Goal: Entertainment & Leisure: Consume media (video, audio)

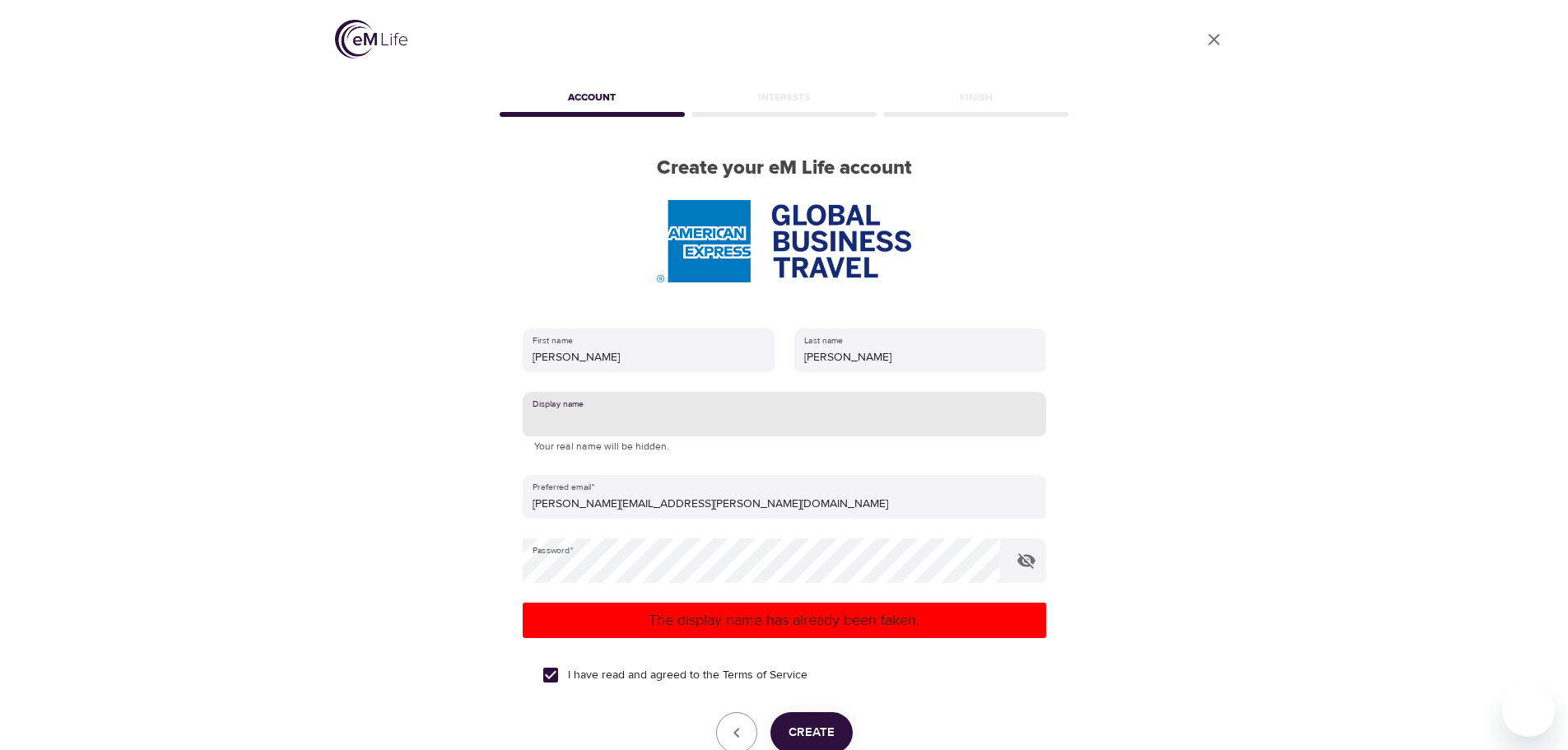
scroll to position [82, 0]
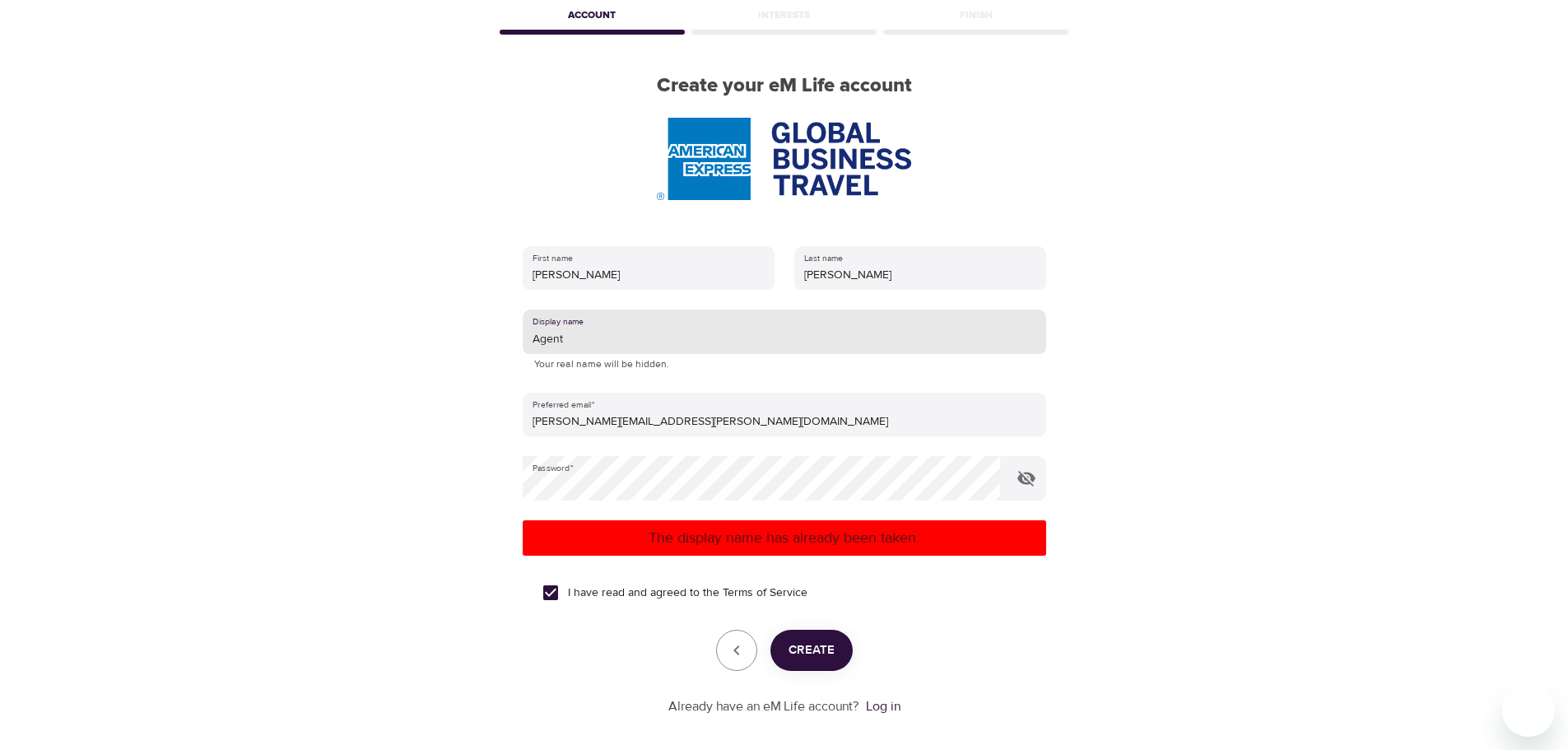
click at [813, 645] on span "Create" at bounding box center [812, 651] width 46 height 21
click at [742, 338] on input "Agent" at bounding box center [784, 332] width 523 height 44
type input "A"
type input "Corporate Agent"
click at [807, 646] on span "Create" at bounding box center [812, 651] width 46 height 21
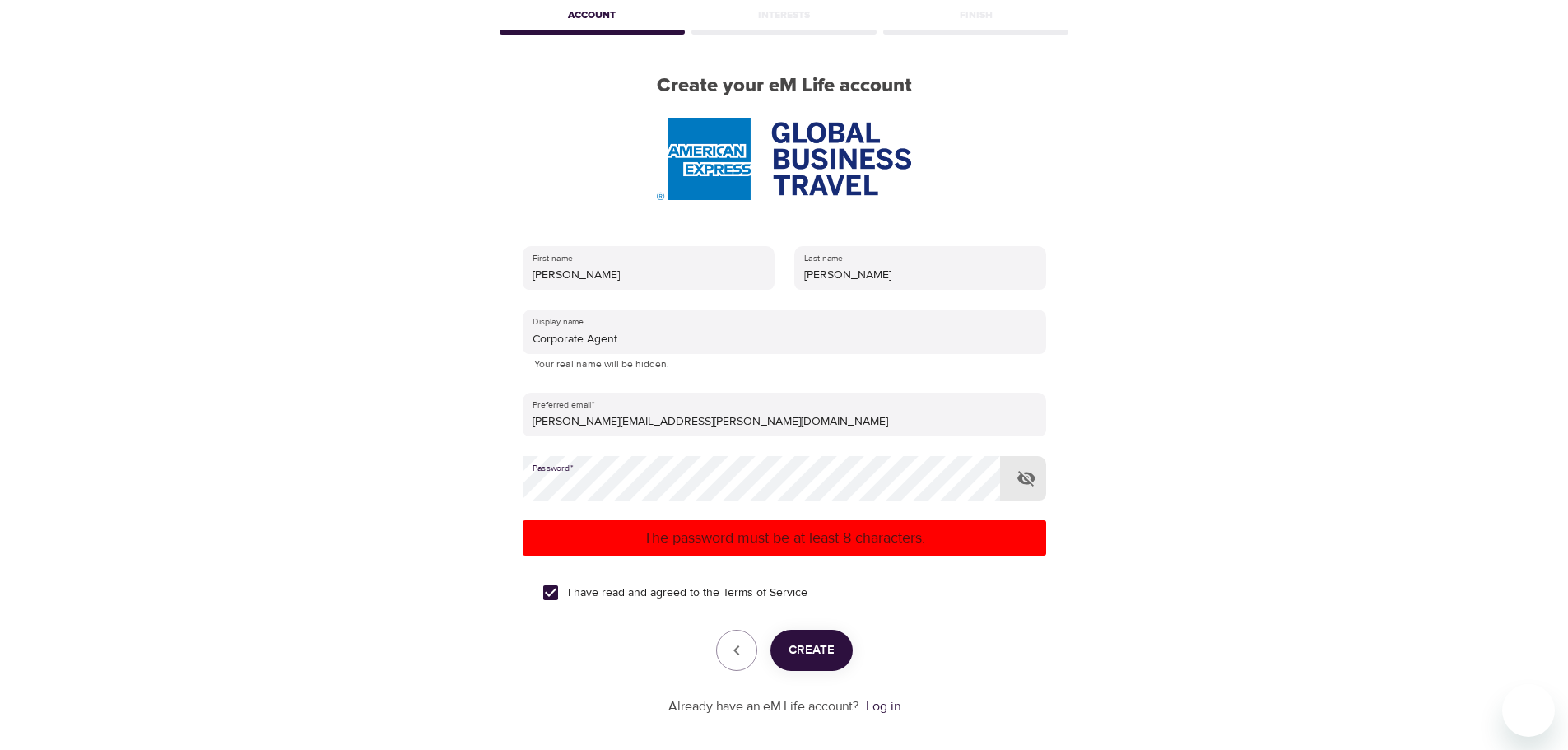
click at [801, 648] on span "Create" at bounding box center [812, 651] width 46 height 21
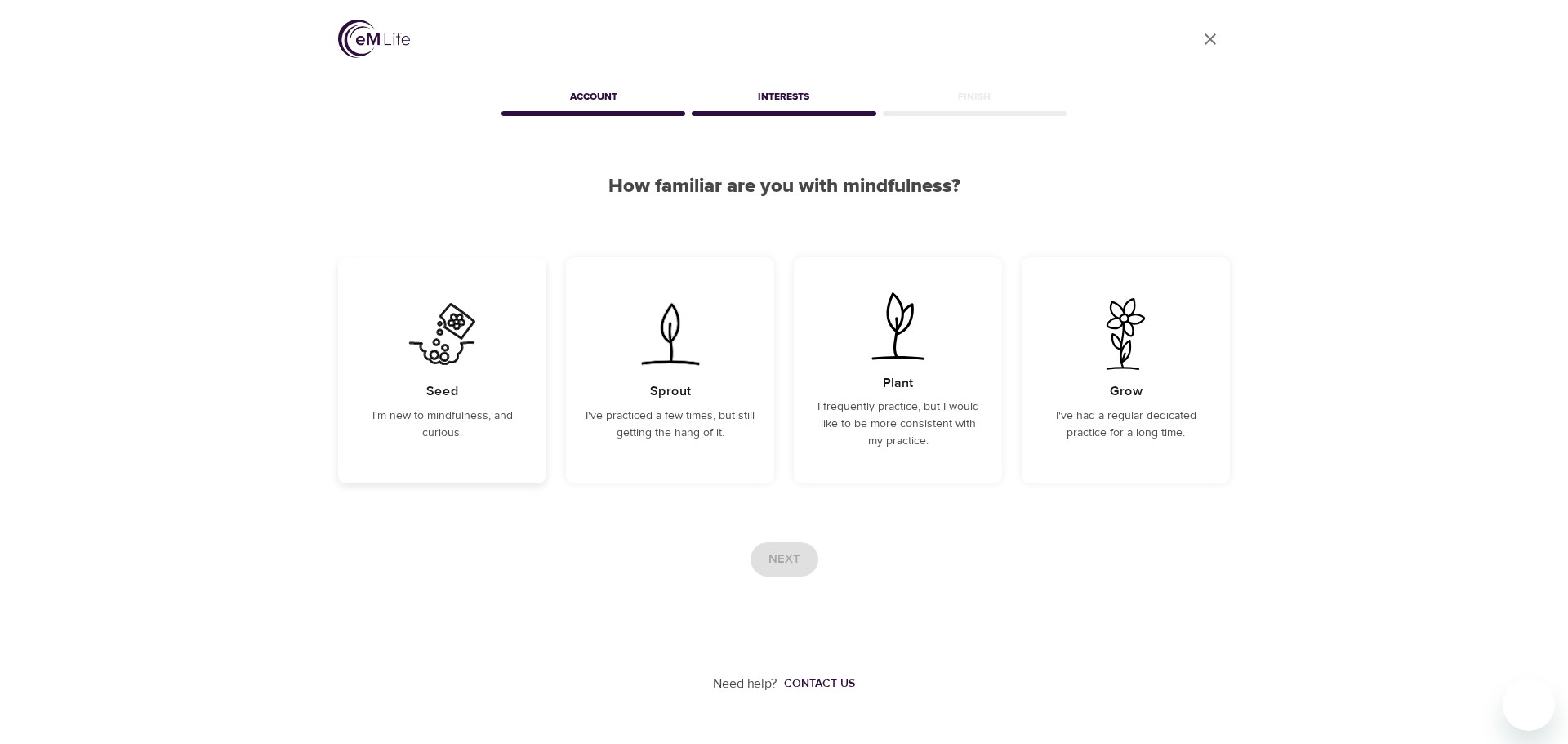
click at [466, 362] on img at bounding box center [443, 333] width 82 height 72
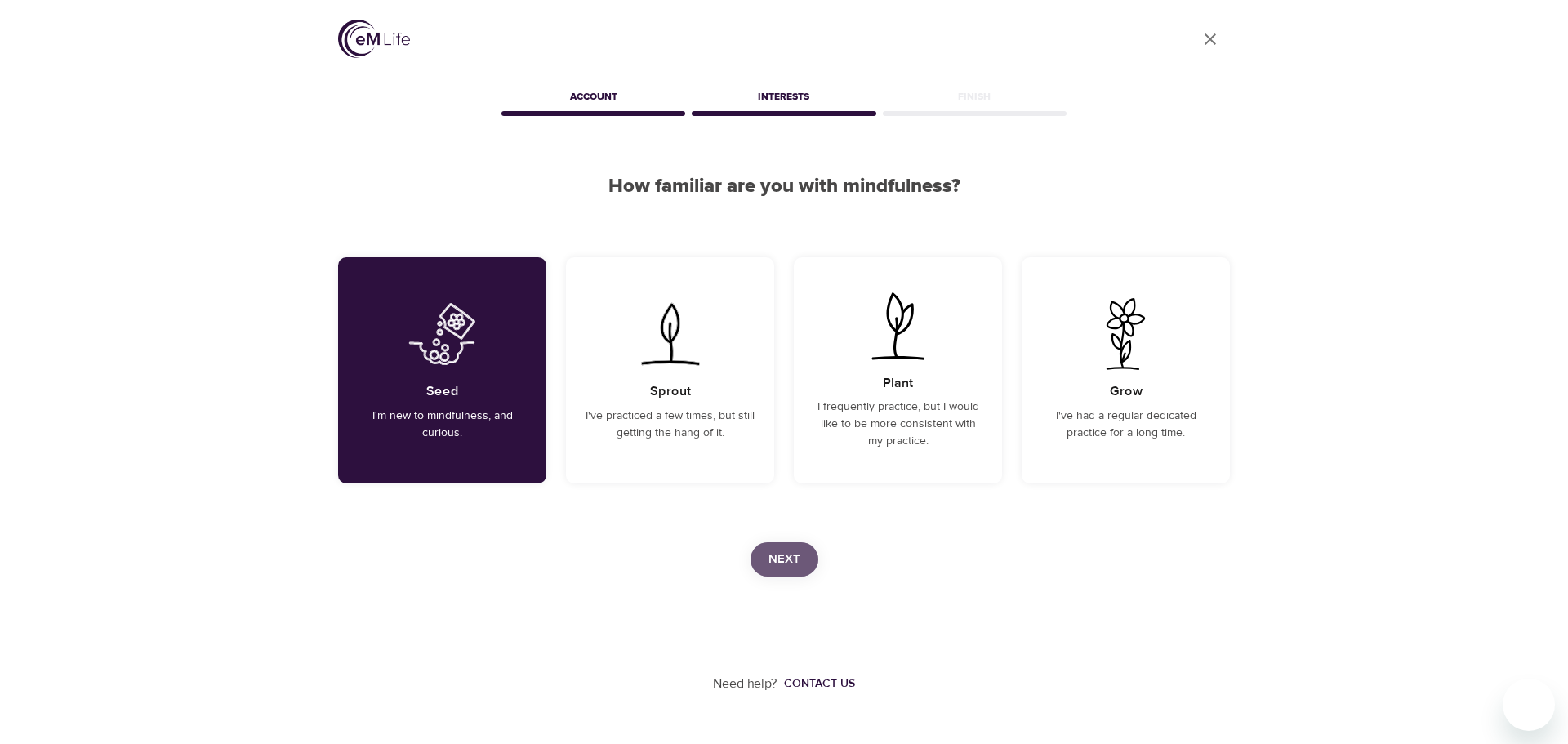
click at [784, 553] on span "Next" at bounding box center [784, 559] width 32 height 21
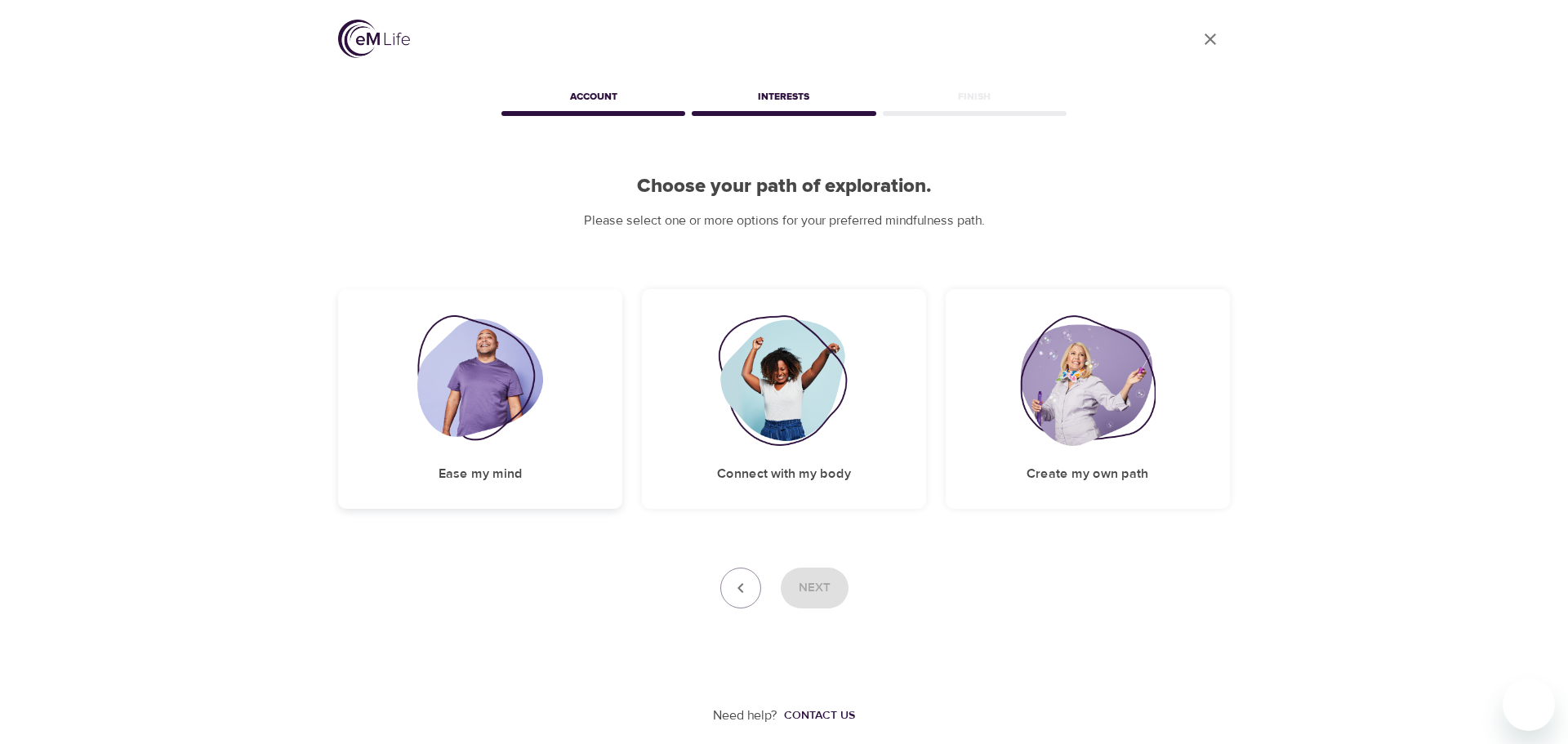
click at [488, 380] on img at bounding box center [481, 380] width 126 height 130
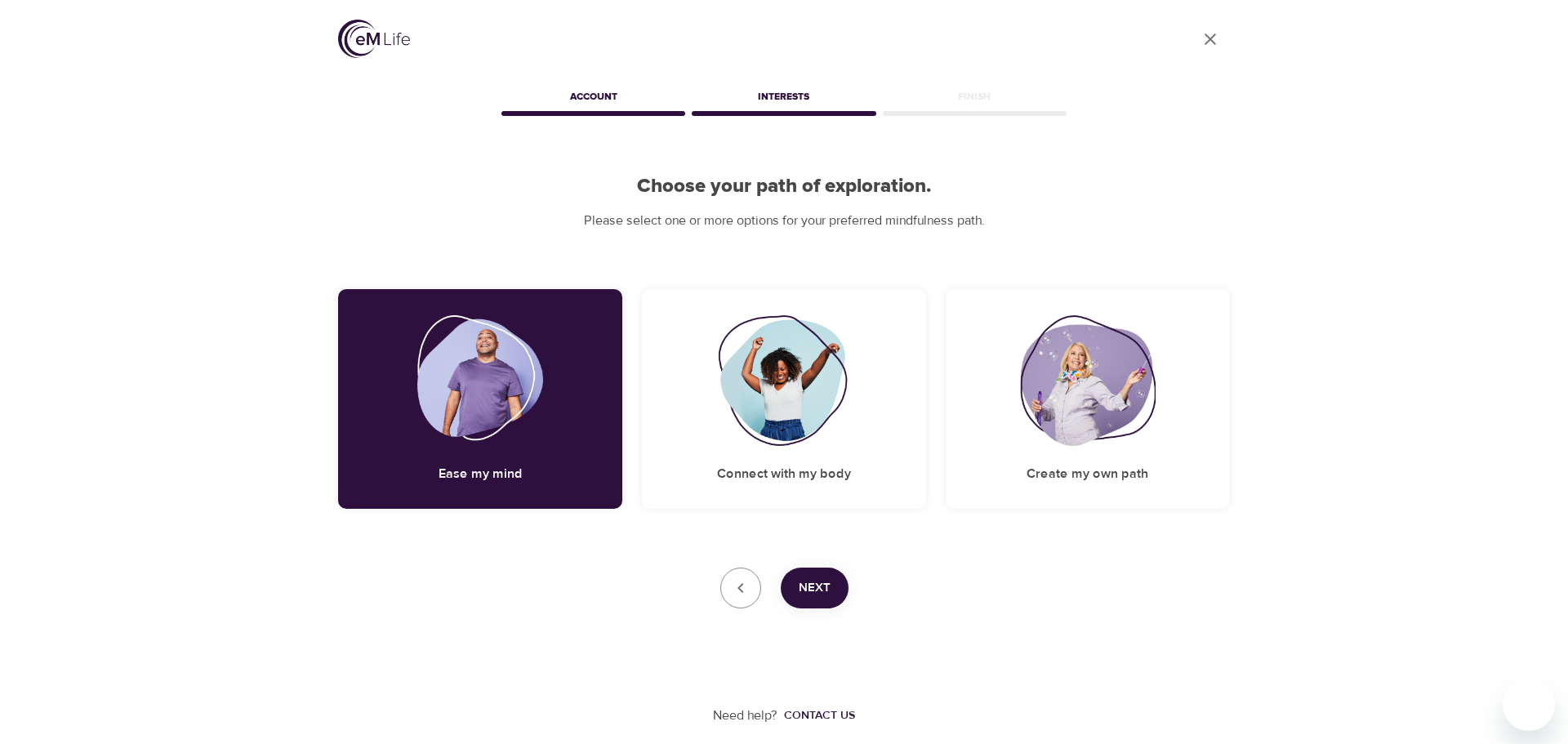
click at [819, 586] on span "Next" at bounding box center [814, 588] width 32 height 21
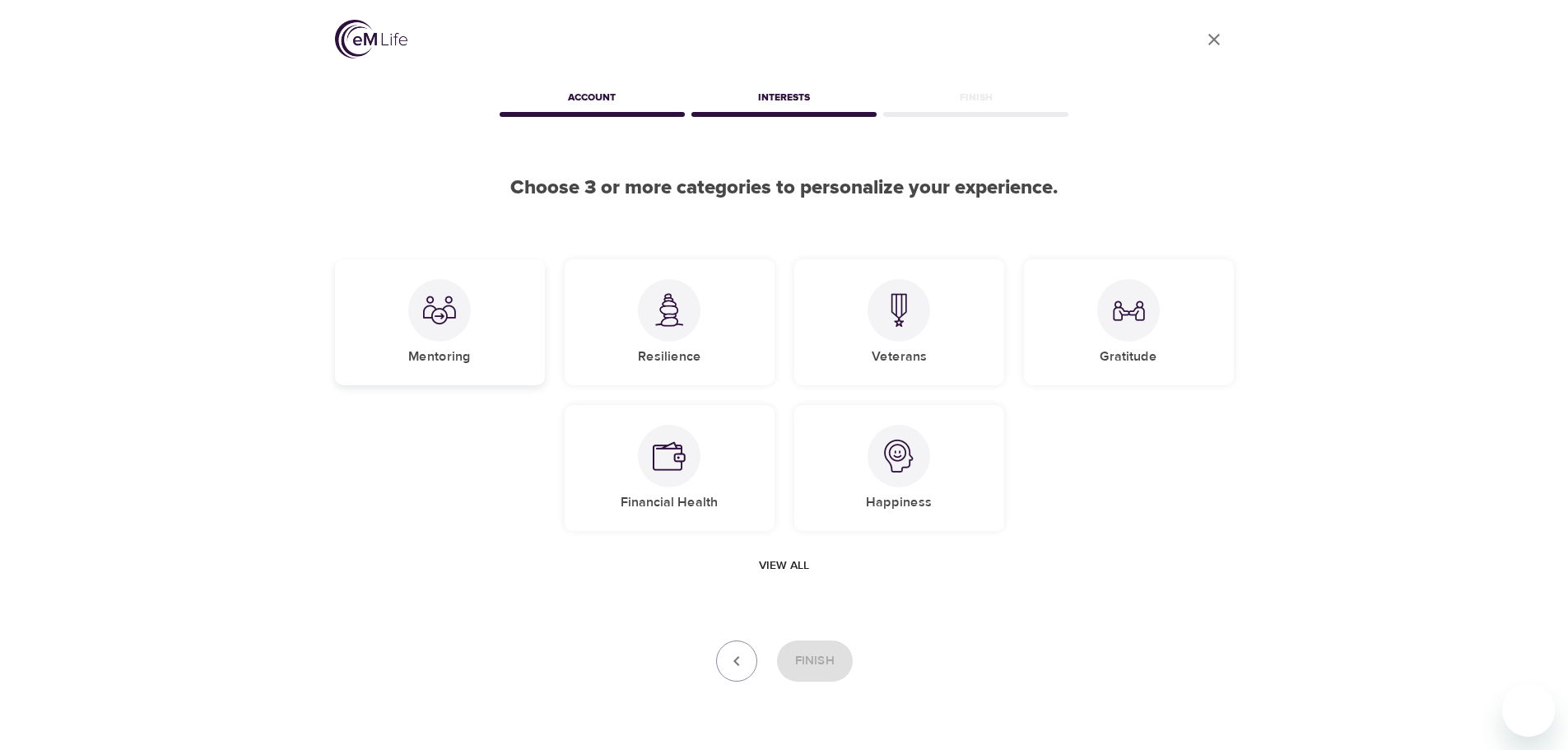
click at [452, 310] on img at bounding box center [439, 310] width 33 height 33
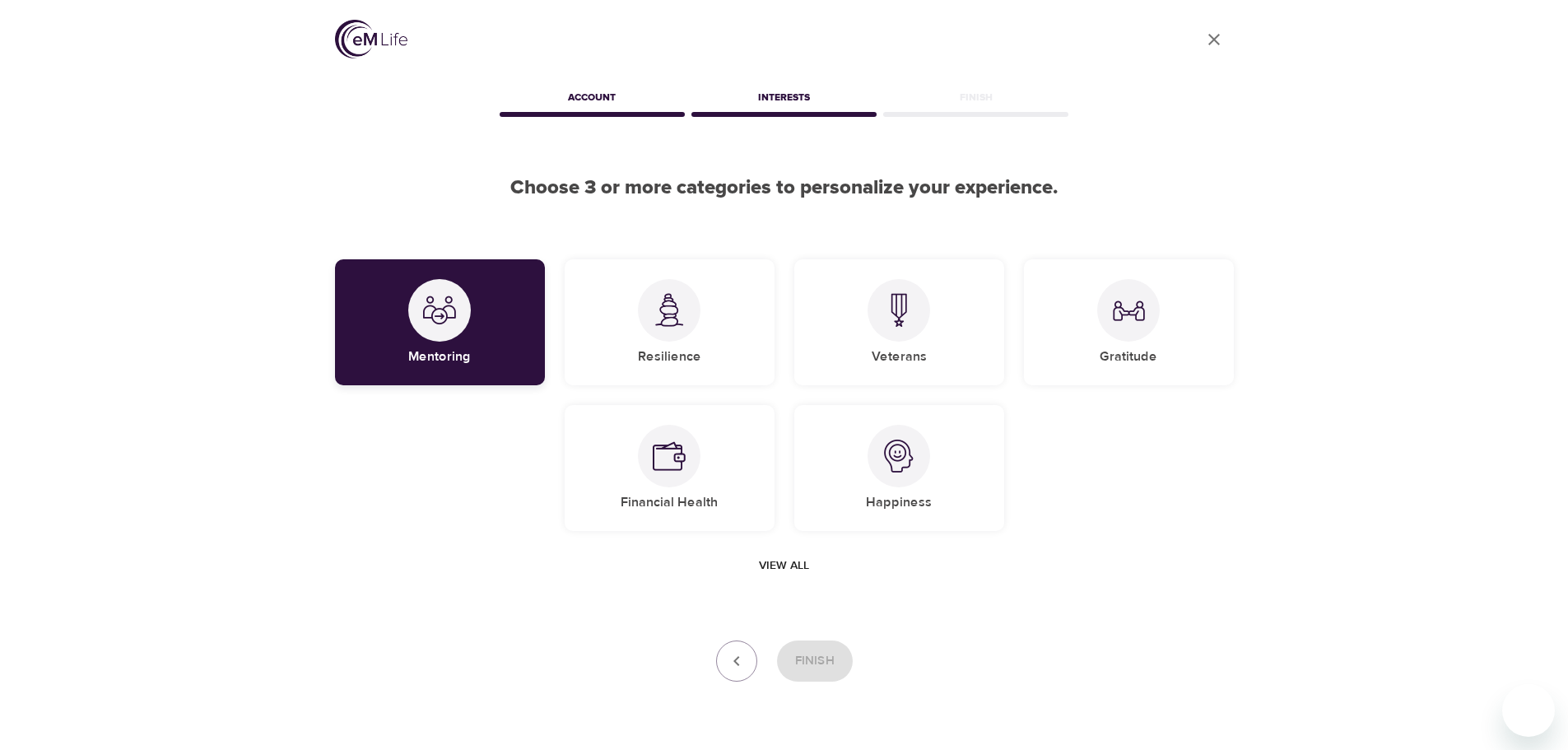
click at [456, 313] on img at bounding box center [439, 310] width 33 height 33
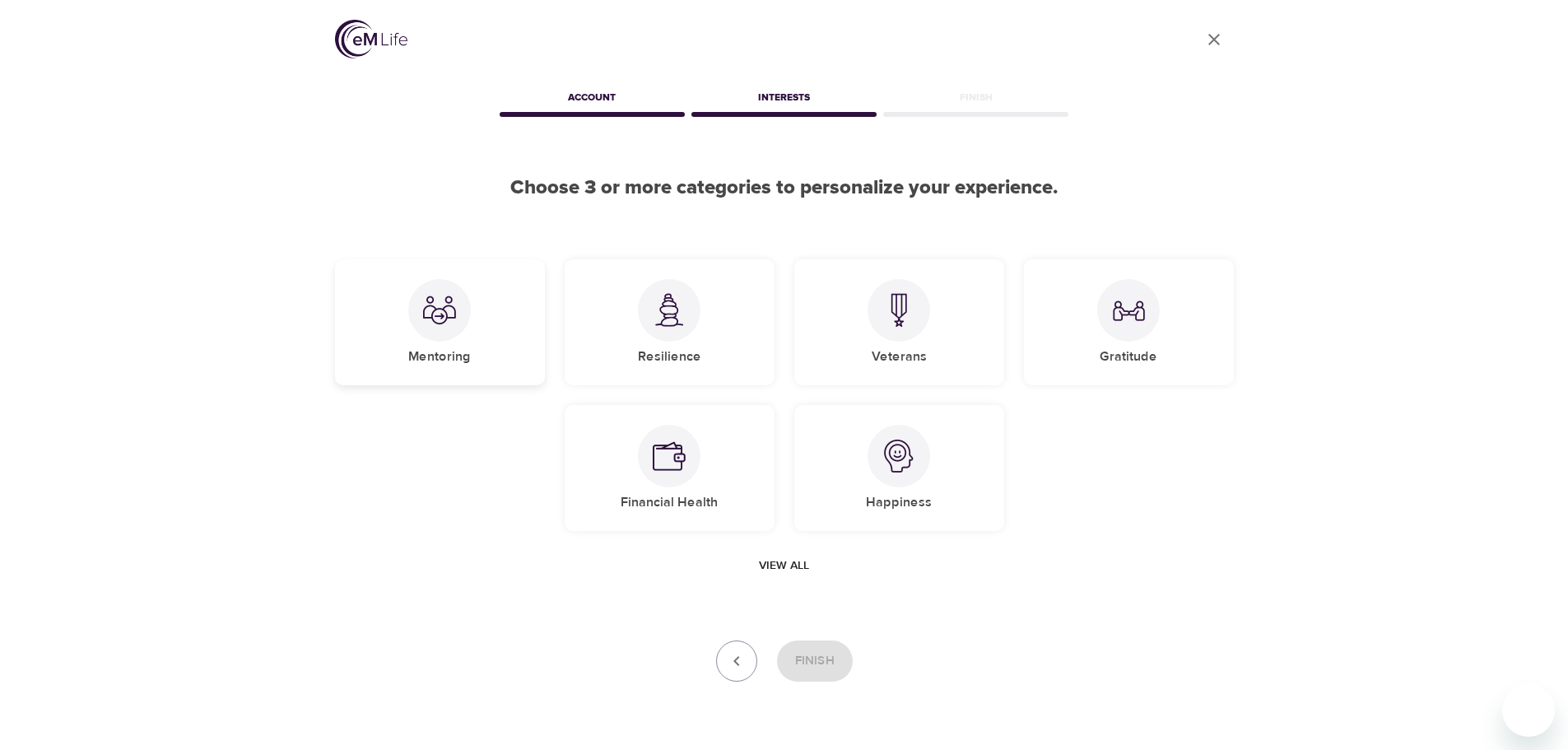
click at [456, 313] on img at bounding box center [439, 310] width 33 height 33
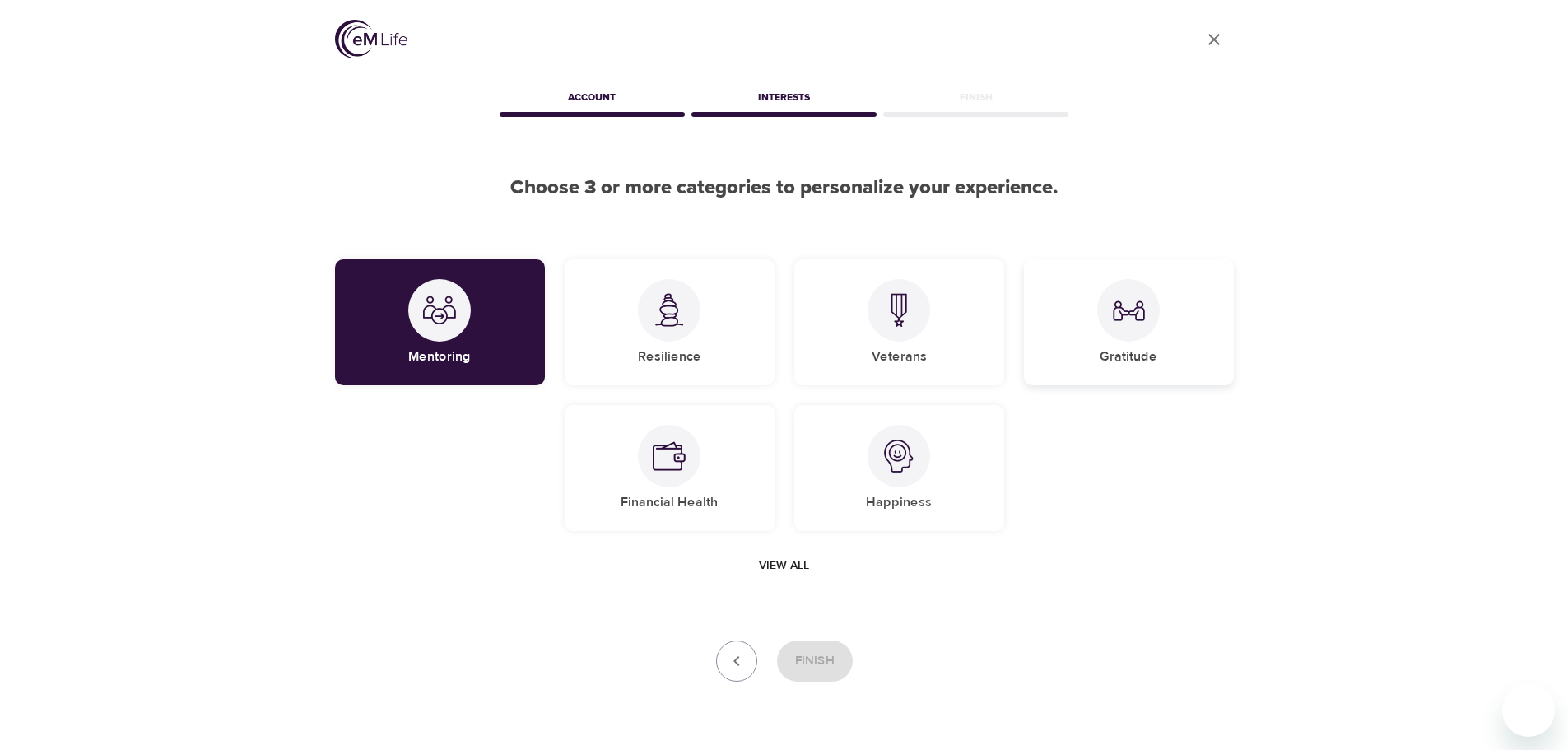
click at [1112, 321] on img at bounding box center [1129, 310] width 33 height 33
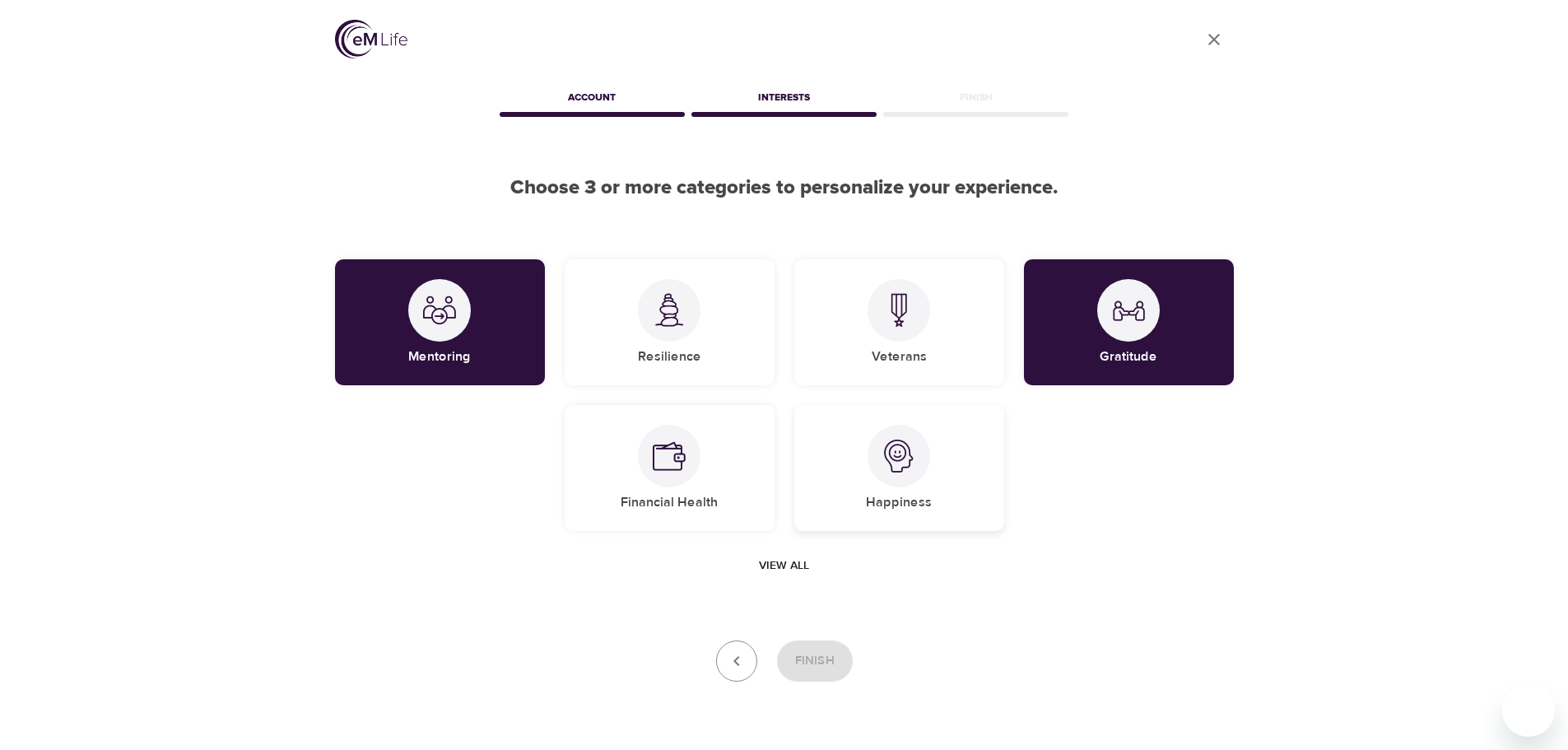
click at [895, 458] on img at bounding box center [899, 456] width 33 height 33
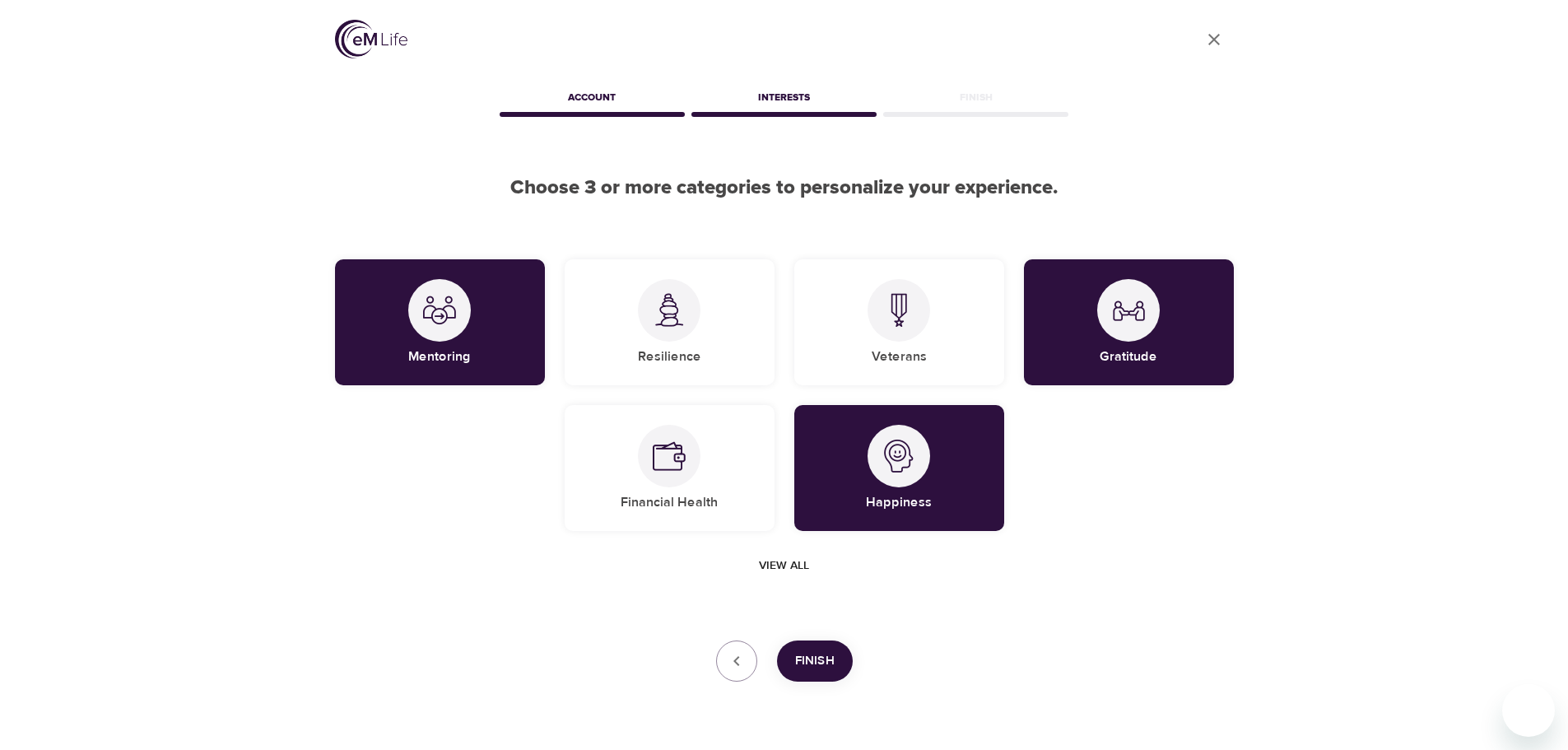
click at [815, 651] on span "Finish" at bounding box center [815, 661] width 40 height 21
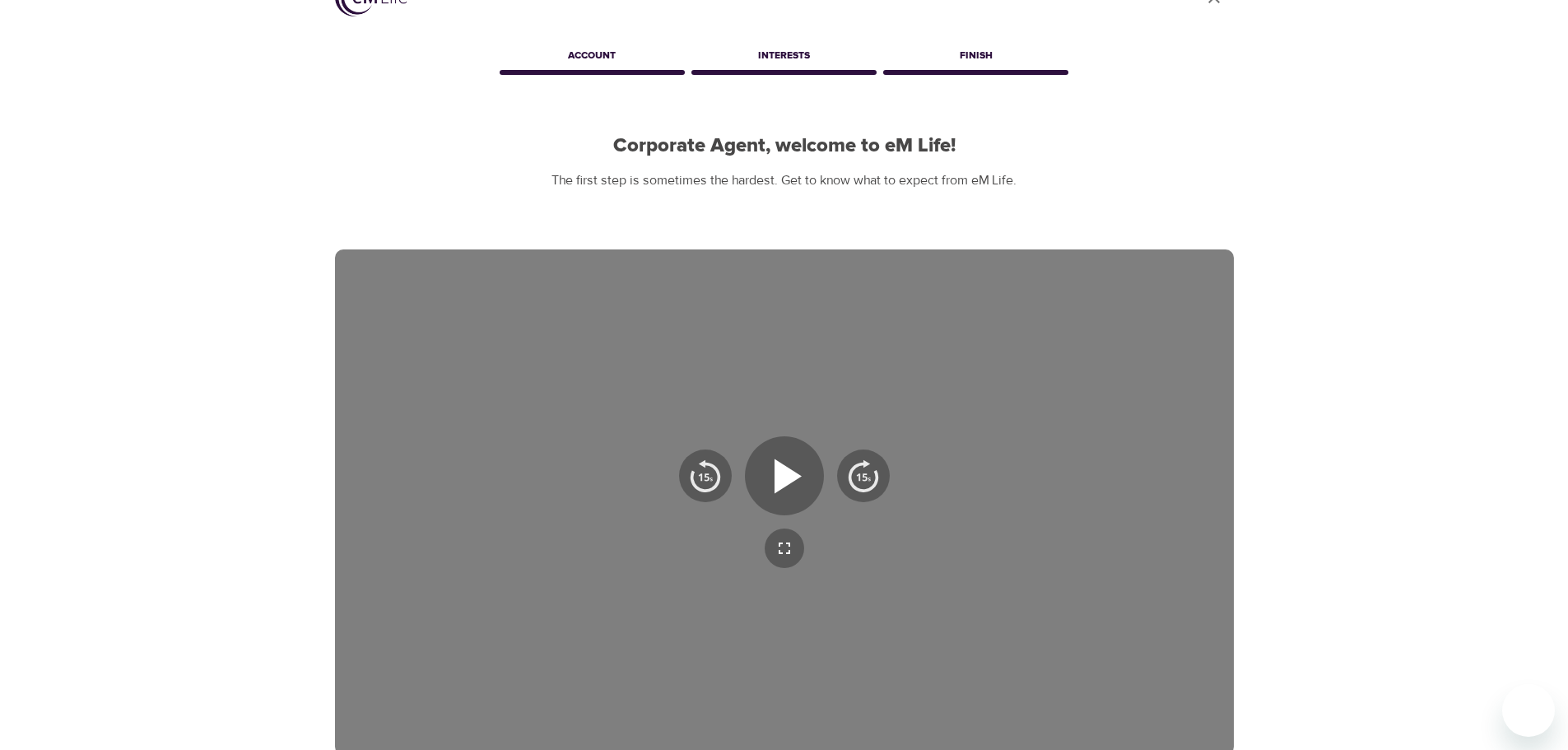
scroll to position [165, 0]
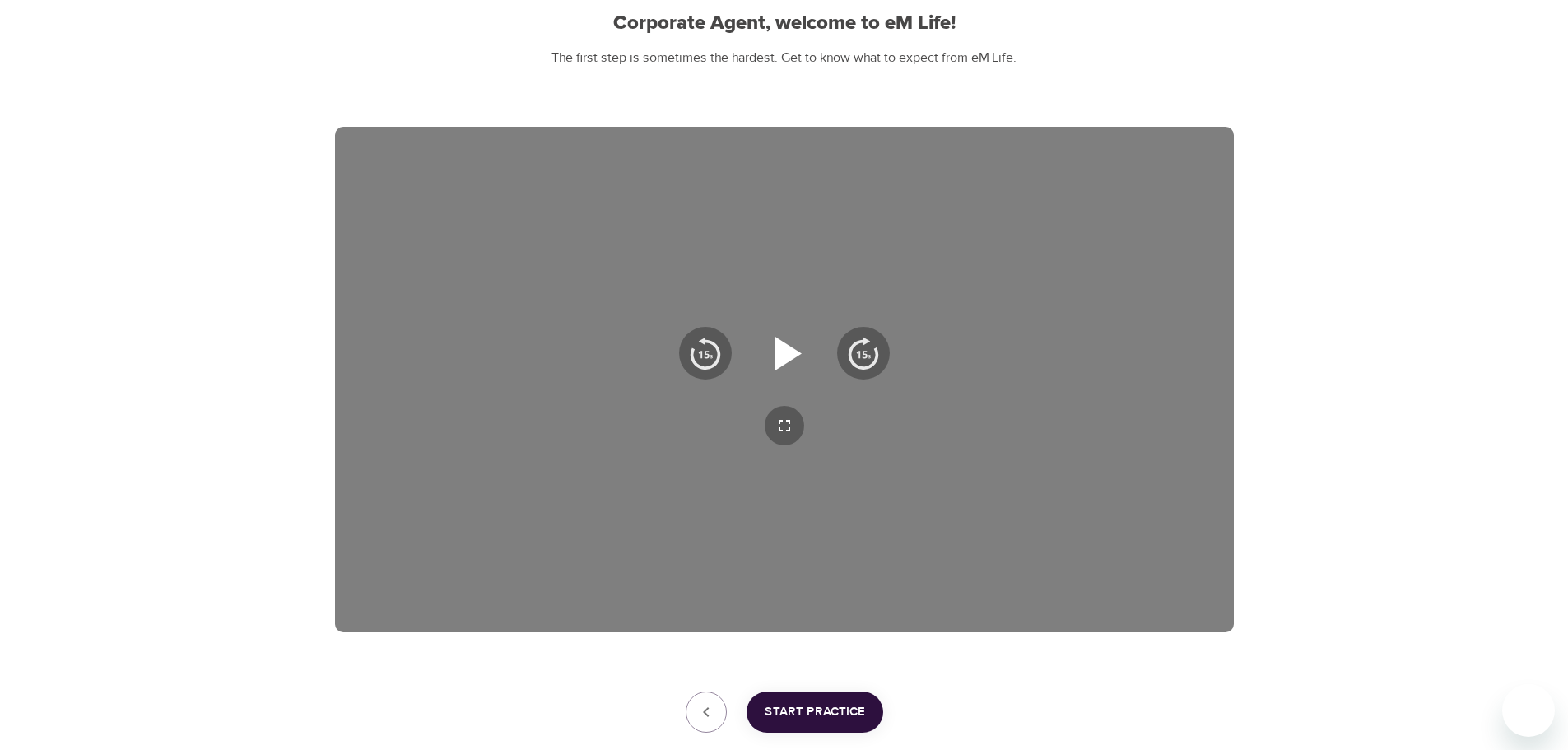
click at [783, 344] on icon "button" at bounding box center [788, 353] width 27 height 35
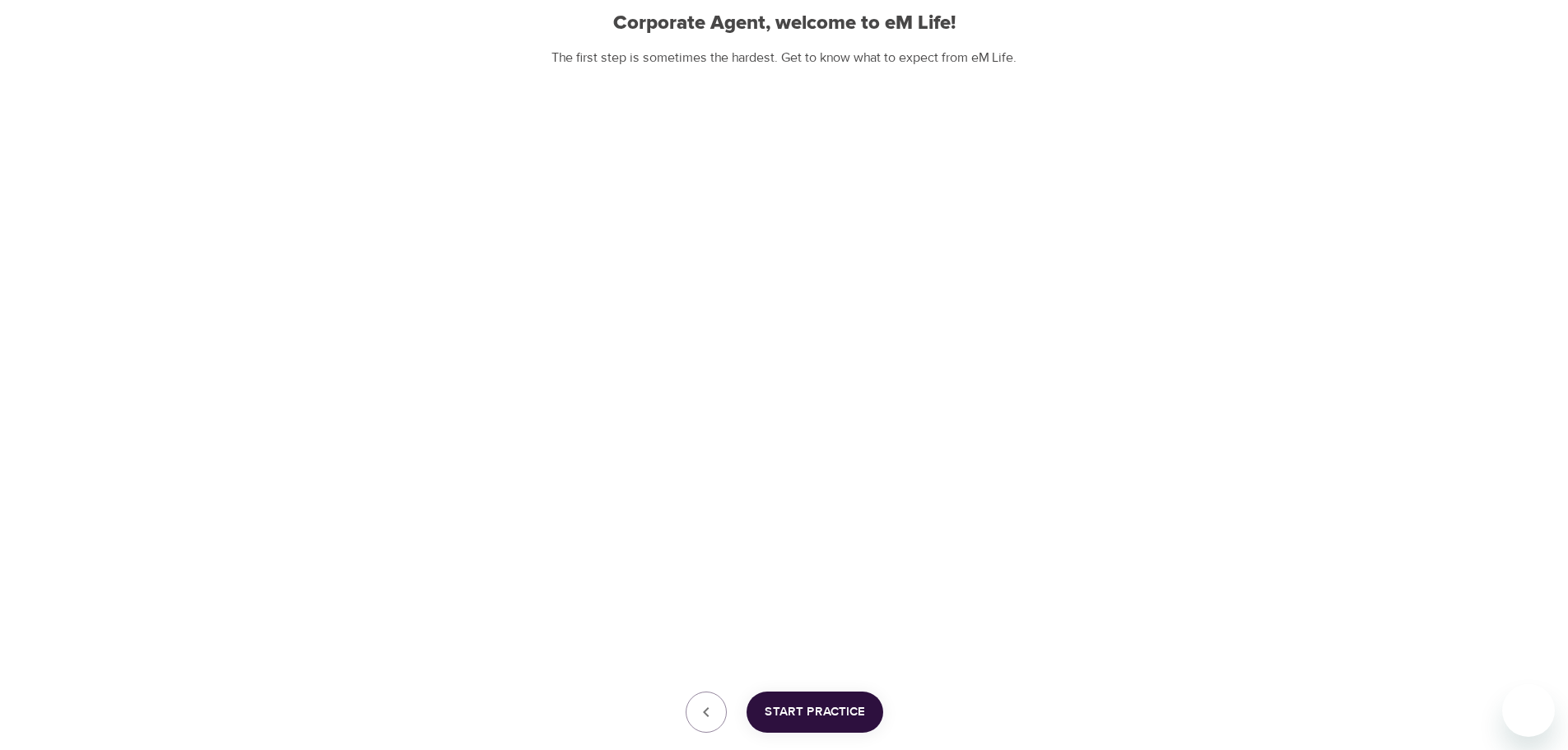
click at [823, 704] on span "Start Practice" at bounding box center [815, 711] width 100 height 21
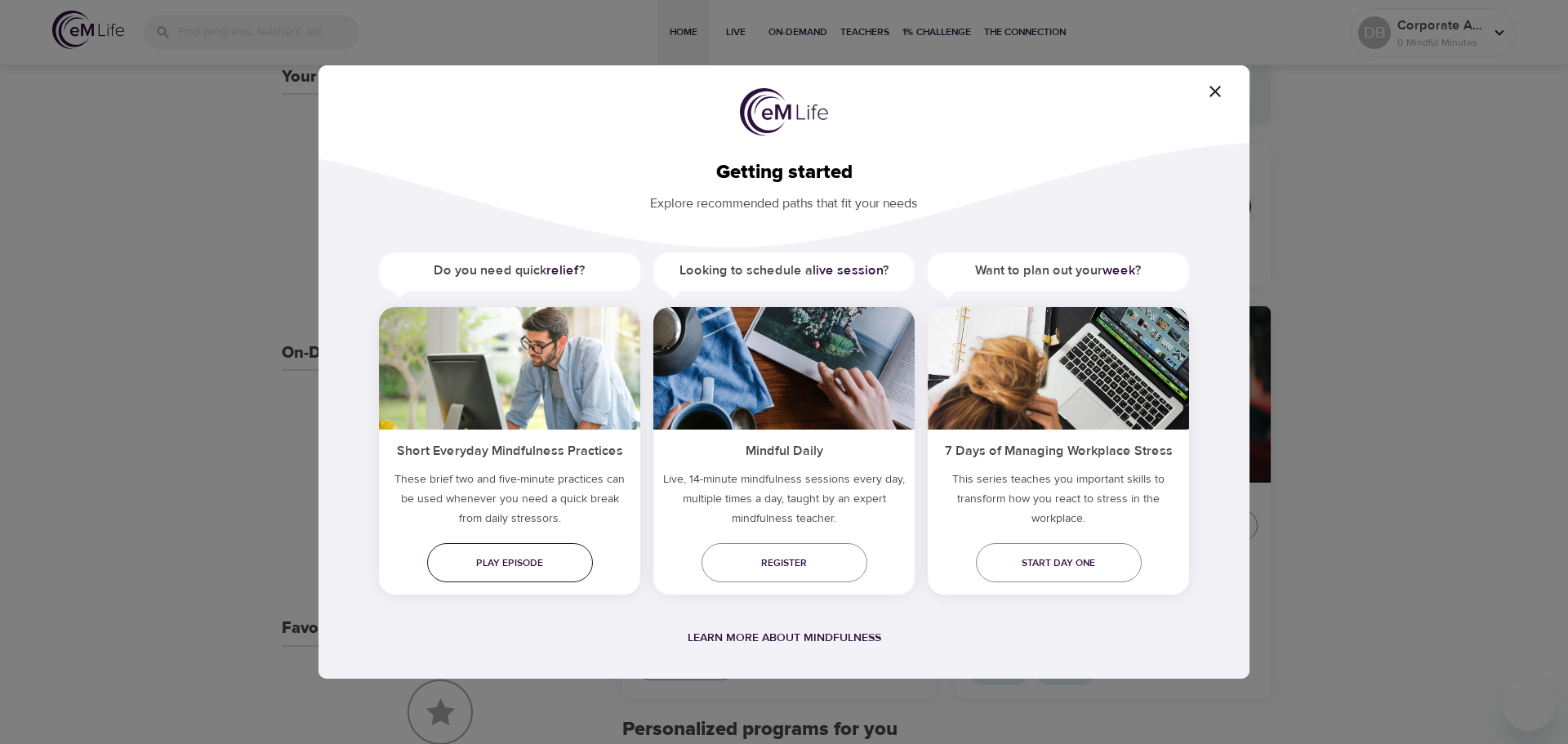
click at [511, 557] on span "Play episode" at bounding box center [511, 563] width 140 height 17
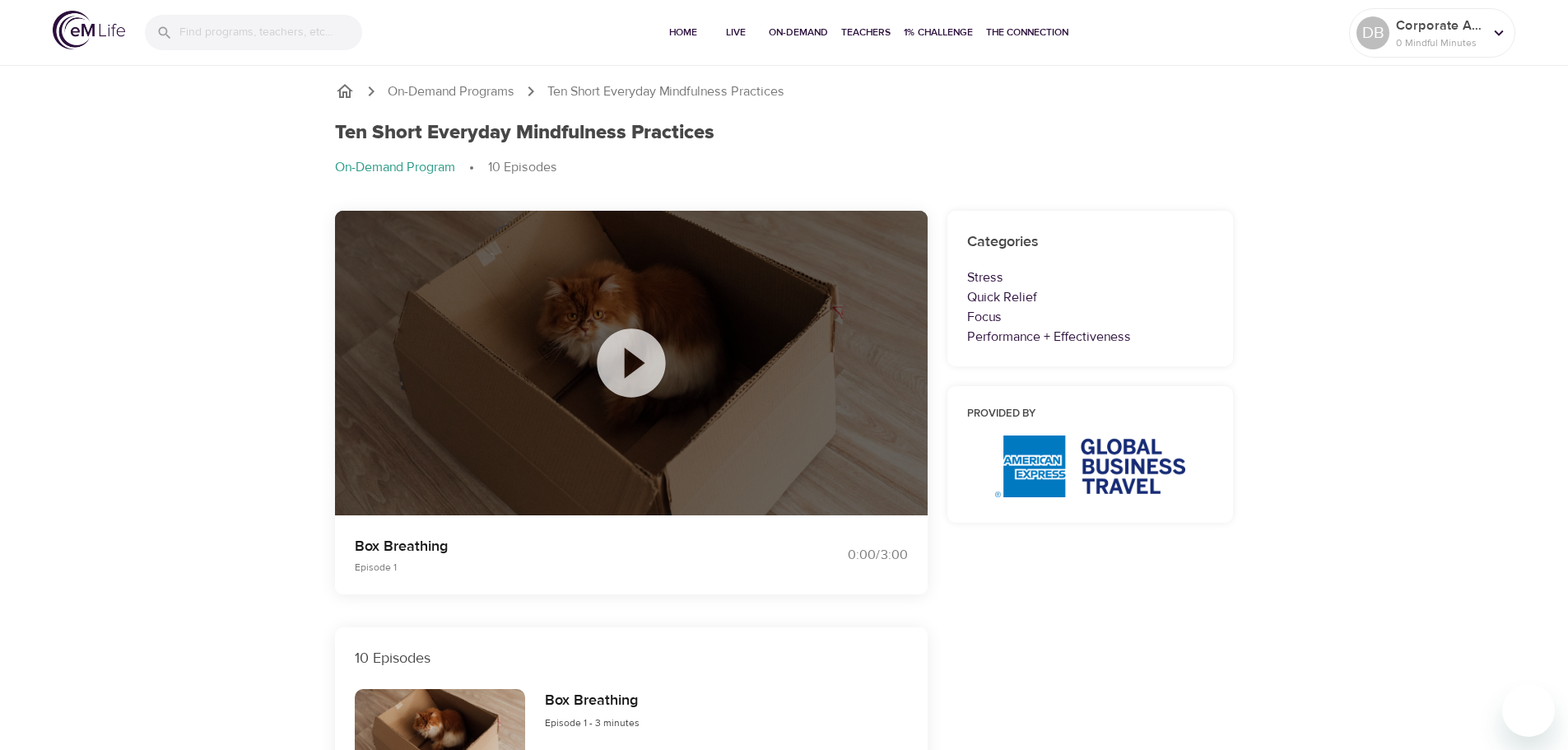
click at [630, 361] on icon at bounding box center [630, 362] width 82 height 82
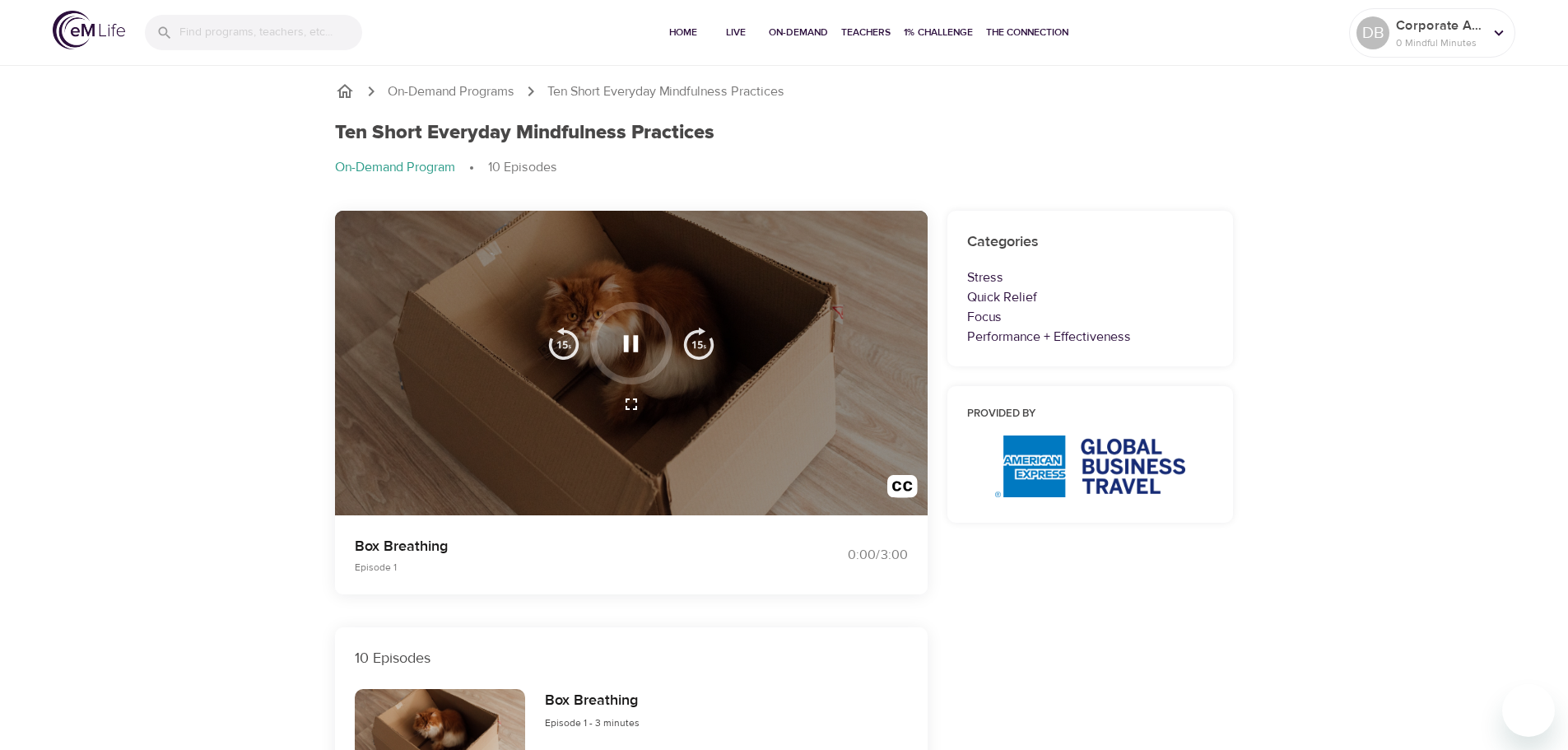
click at [634, 343] on icon "button" at bounding box center [630, 343] width 14 height 16
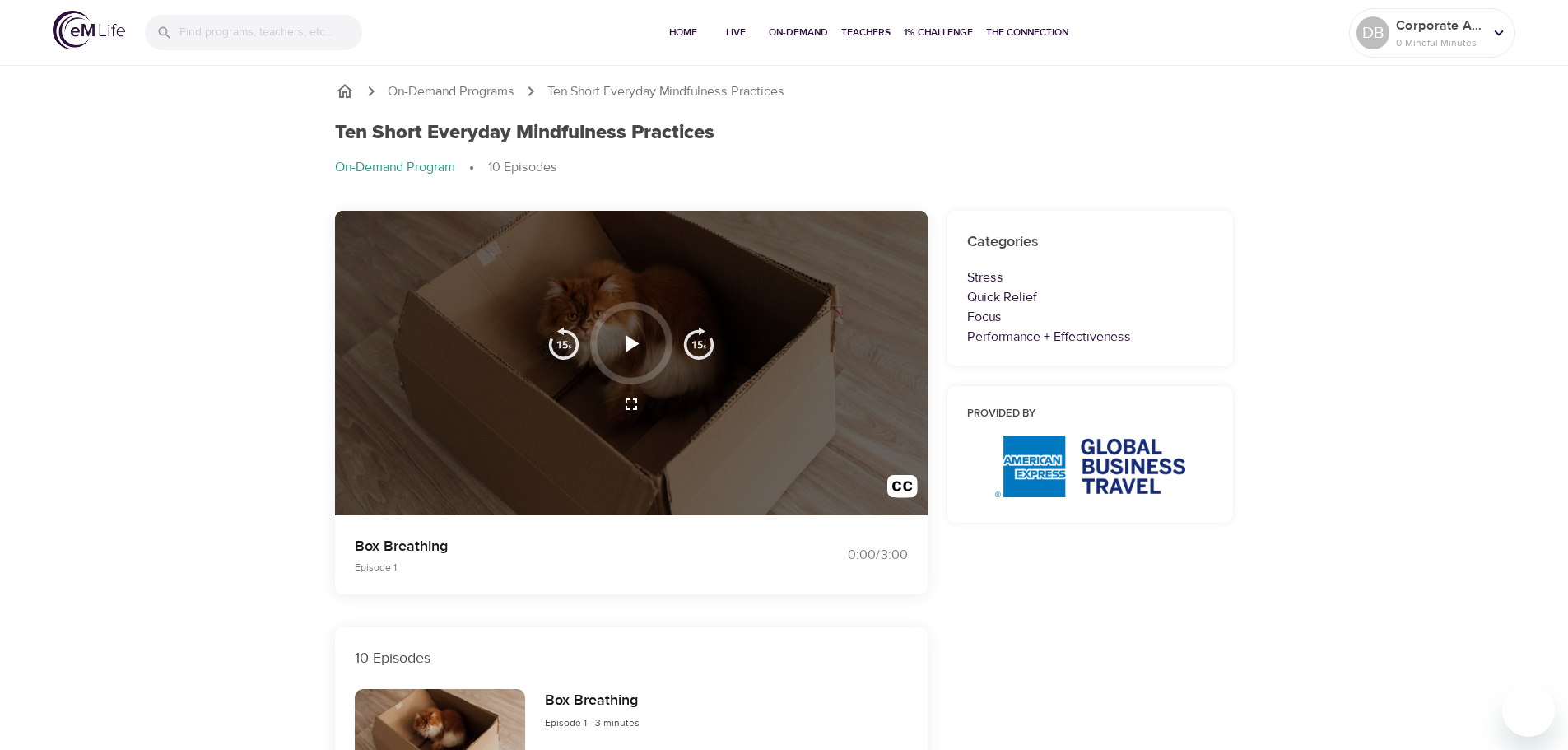
click at [628, 339] on icon "button" at bounding box center [633, 343] width 14 height 16
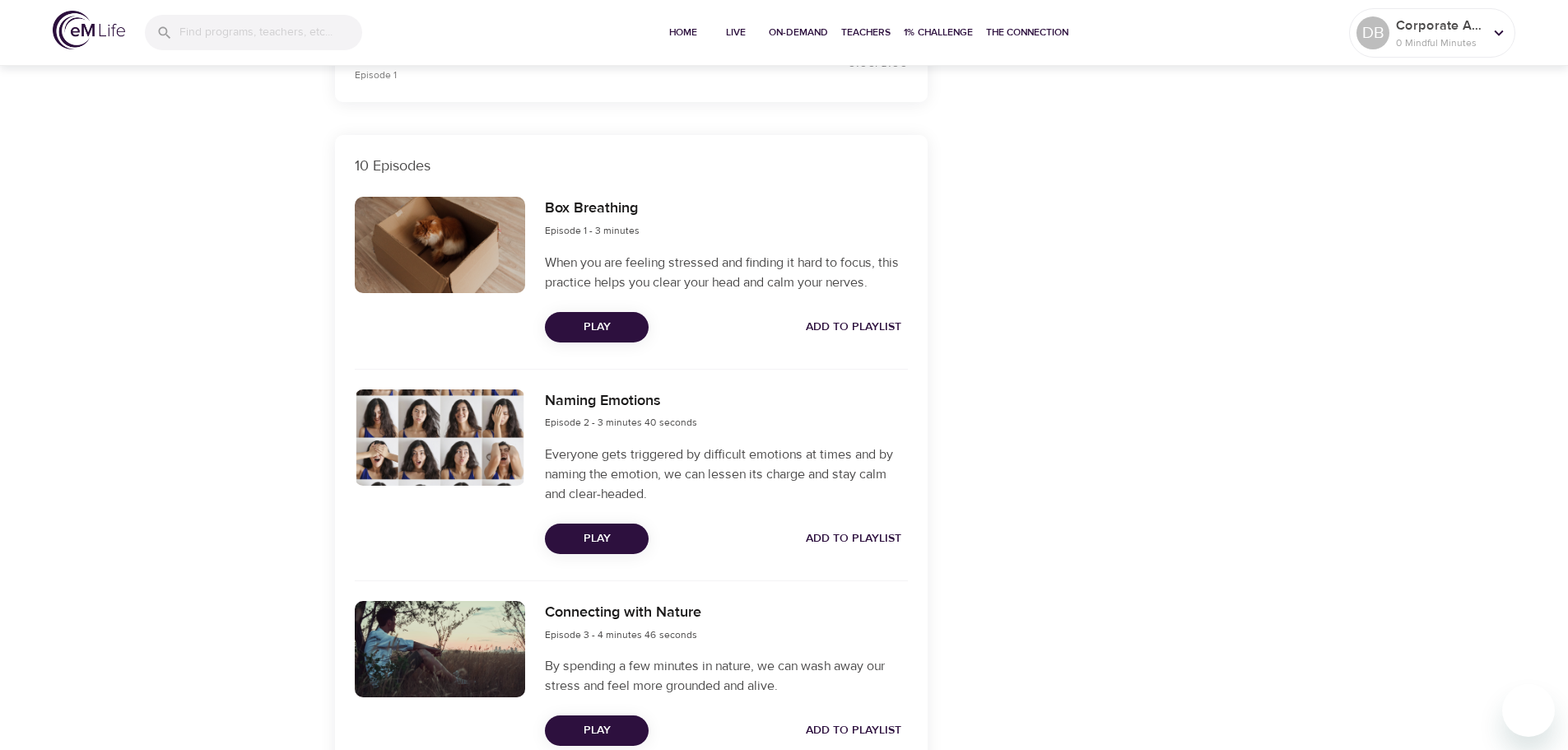
scroll to position [494, 0]
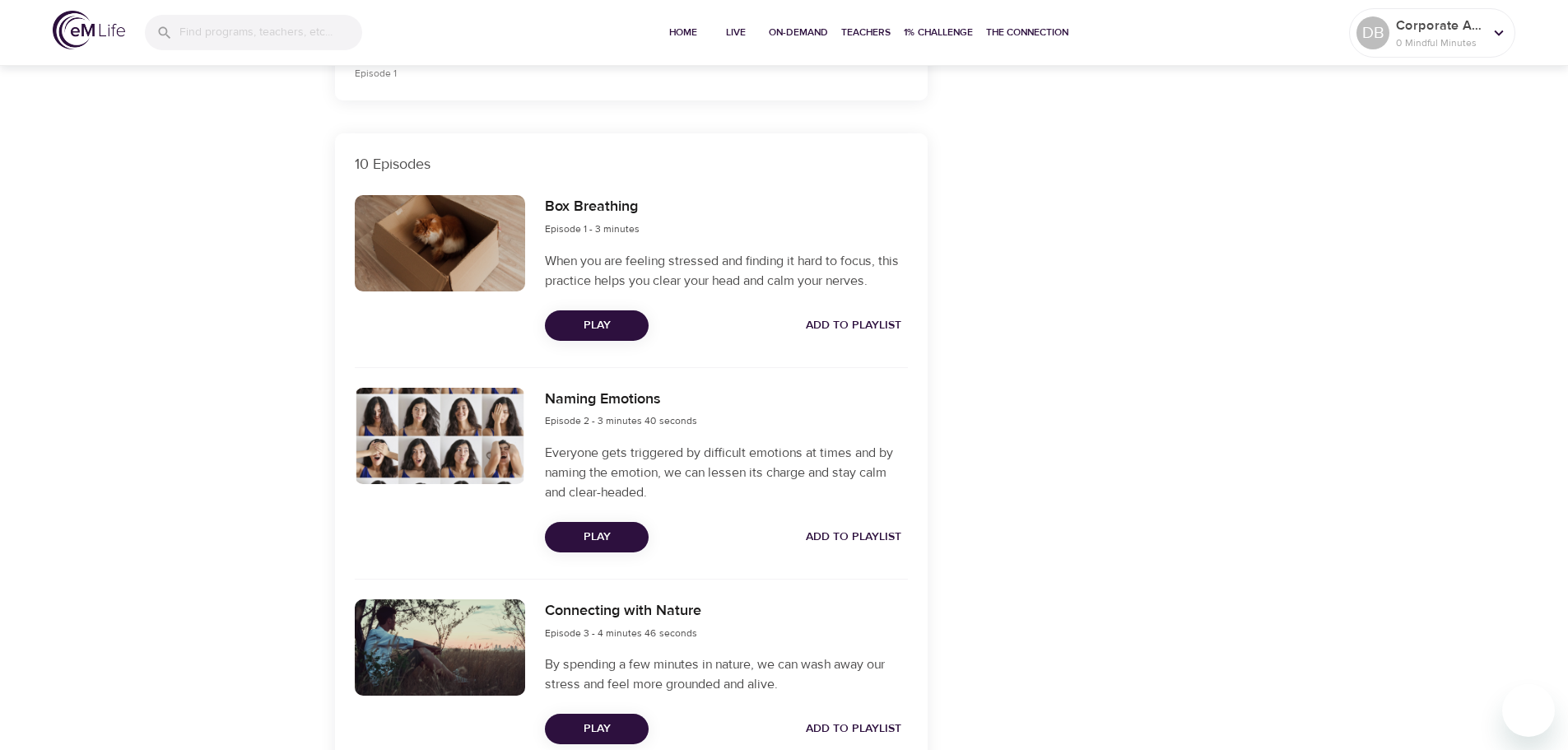
click at [596, 529] on span "Play" at bounding box center [597, 537] width 77 height 20
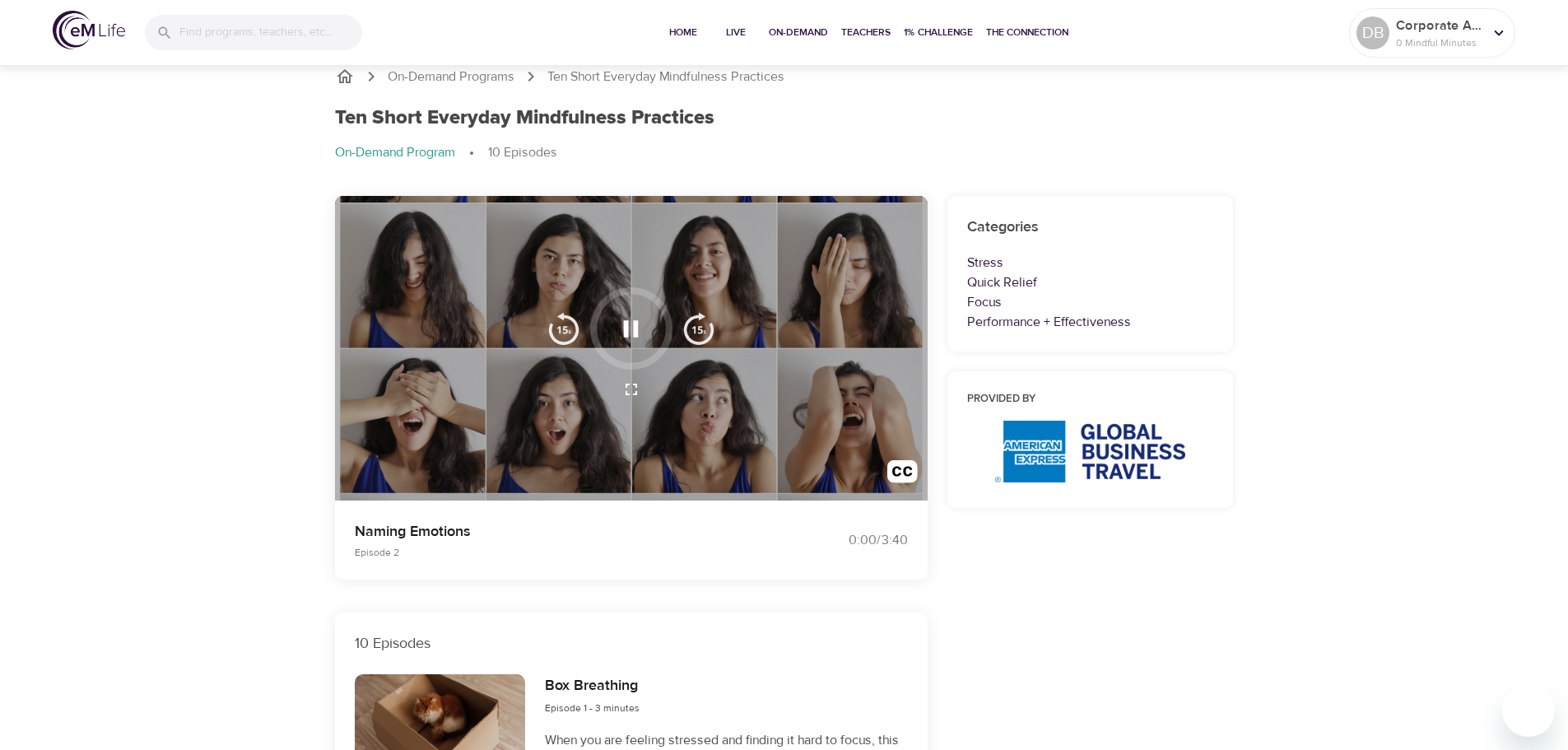
scroll to position [0, 0]
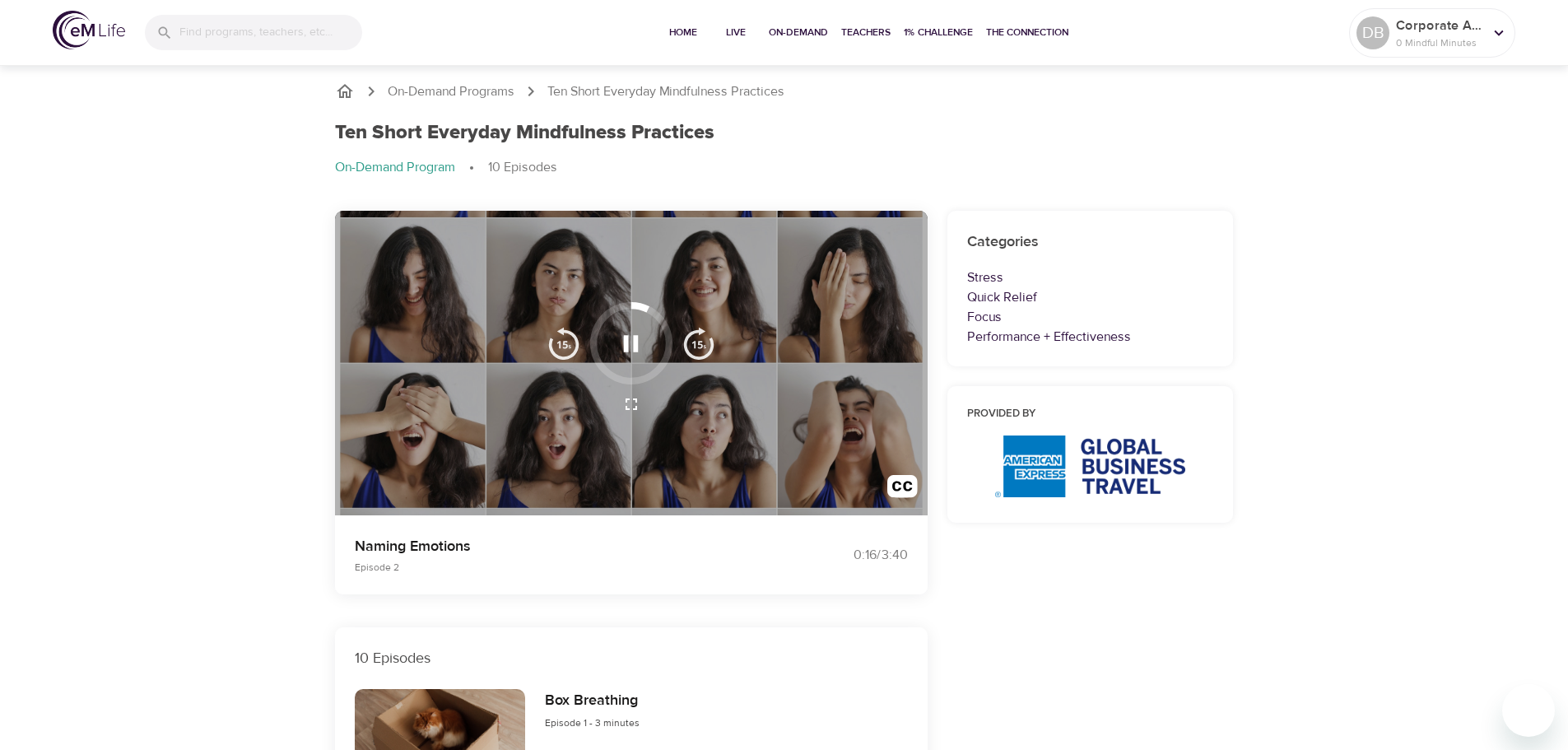
click at [630, 342] on icon "button" at bounding box center [631, 344] width 29 height 29
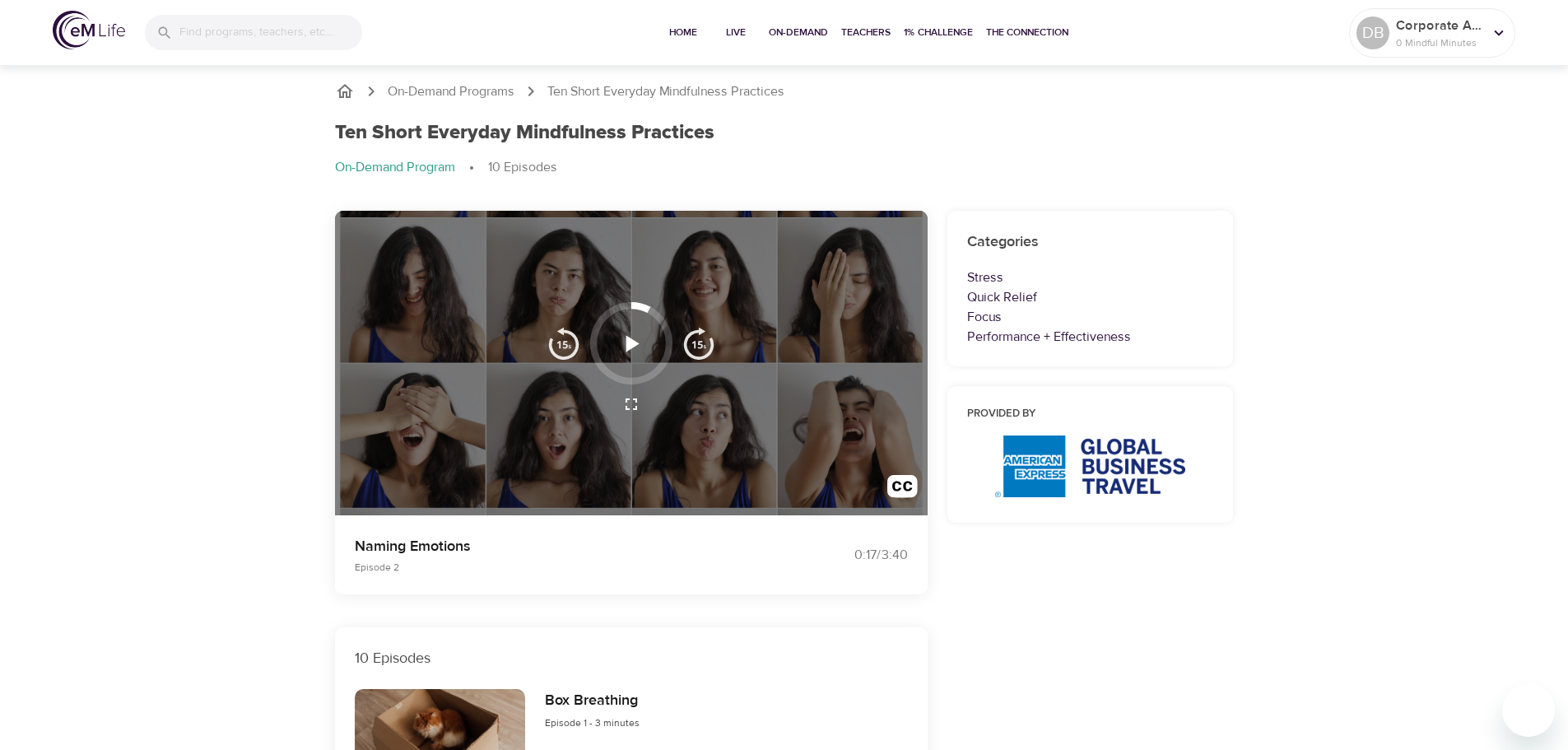
click at [630, 344] on icon "button" at bounding box center [633, 343] width 14 height 16
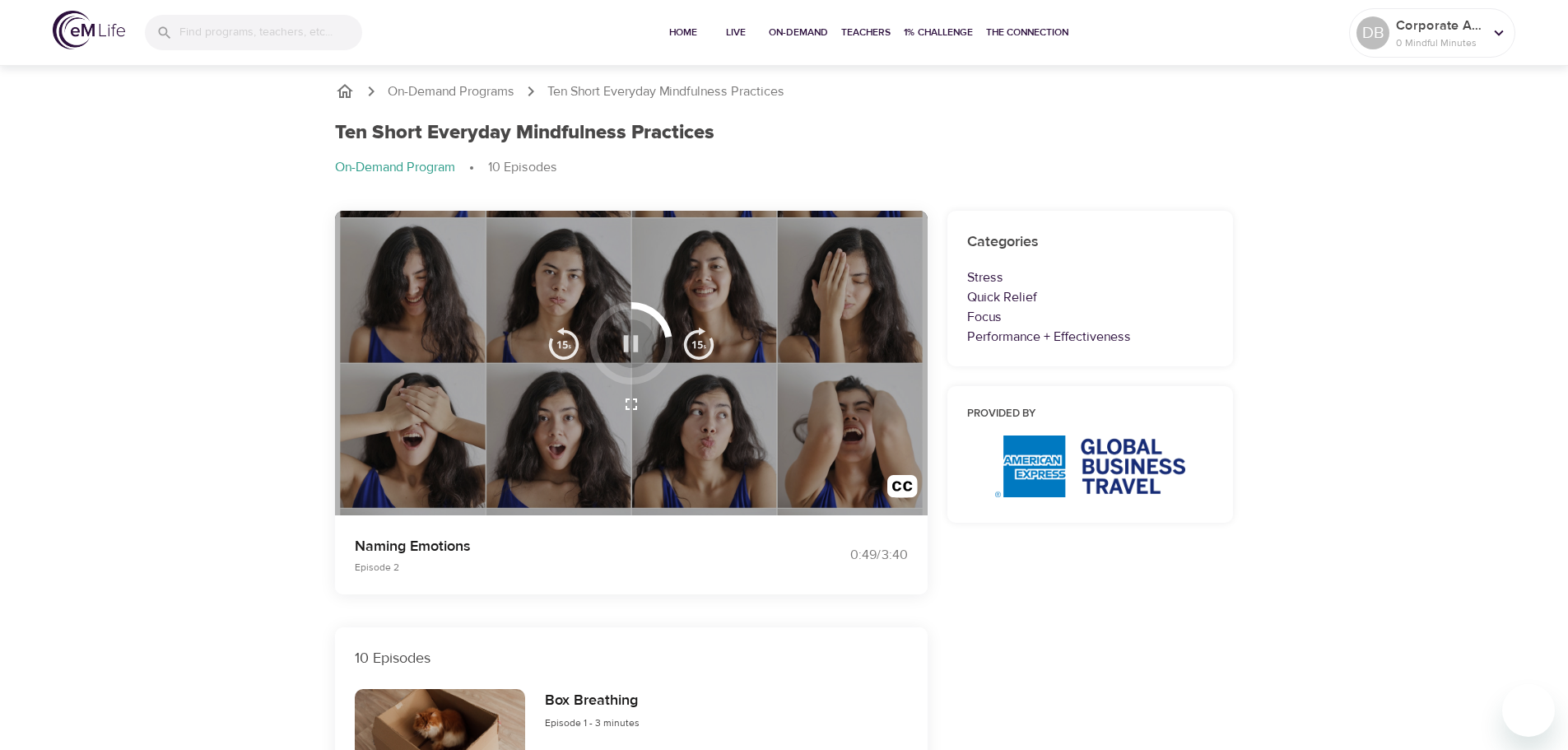
click at [623, 347] on icon "button" at bounding box center [631, 344] width 29 height 29
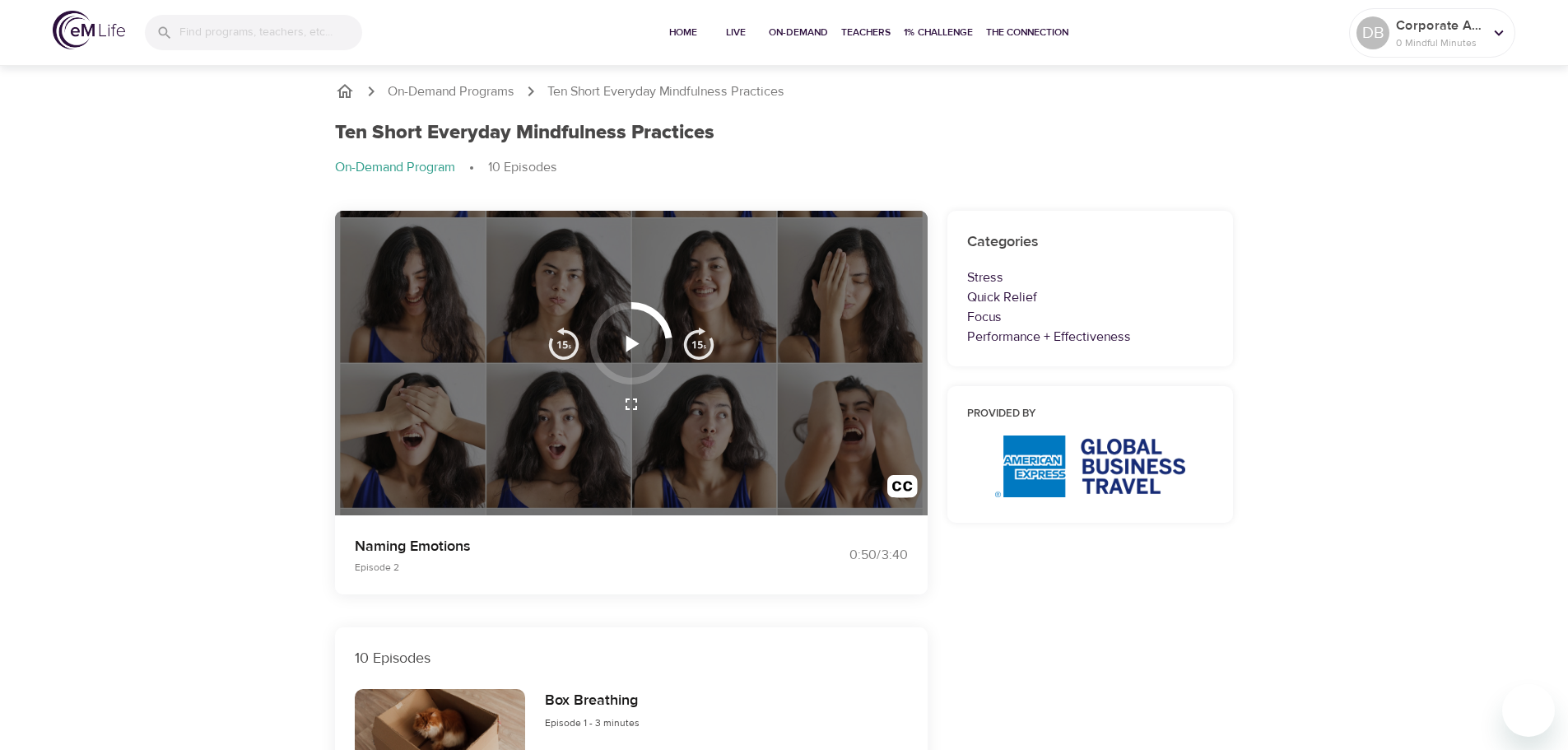
click at [624, 343] on icon "button" at bounding box center [631, 344] width 29 height 29
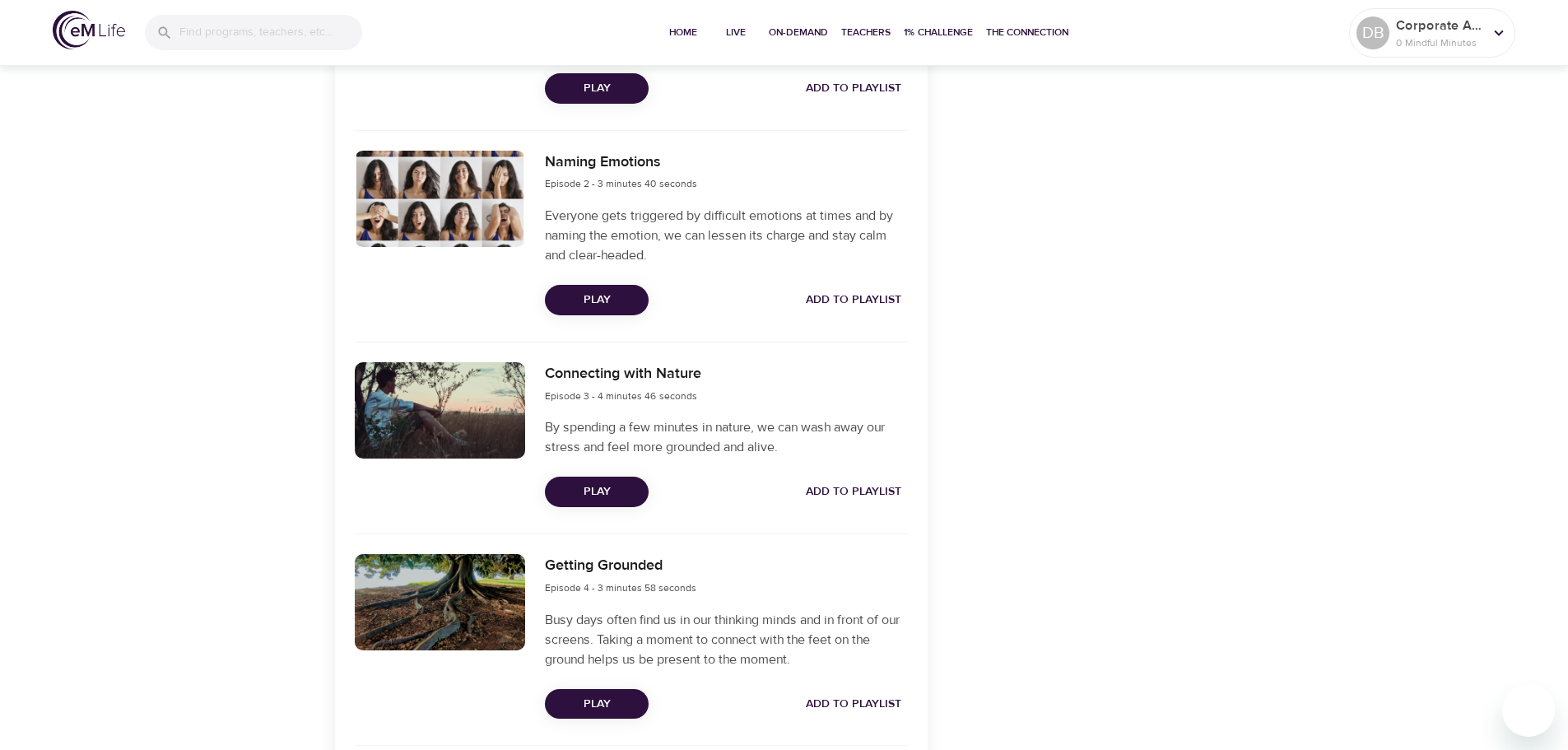
scroll to position [740, 0]
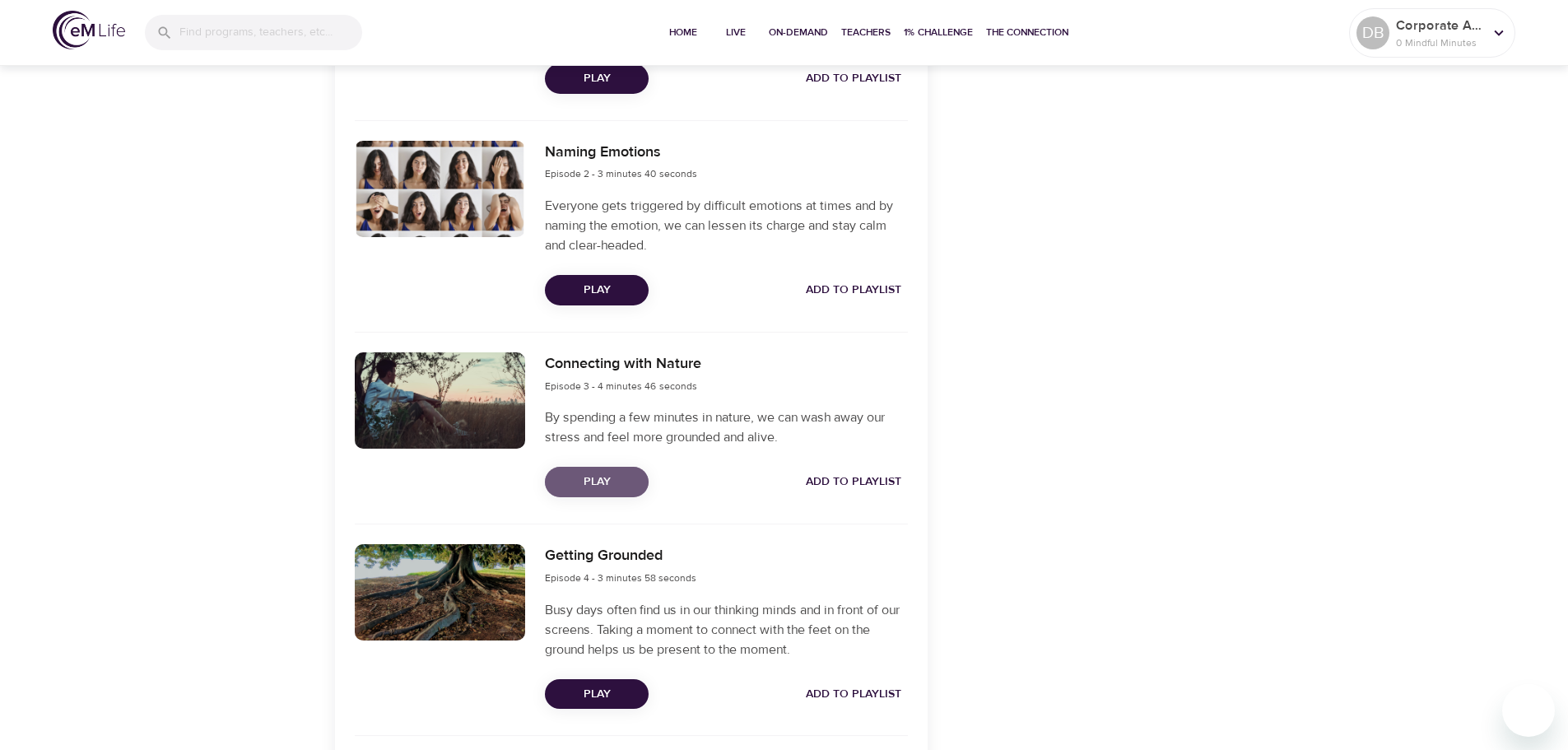
click at [603, 476] on span "Play" at bounding box center [597, 482] width 77 height 20
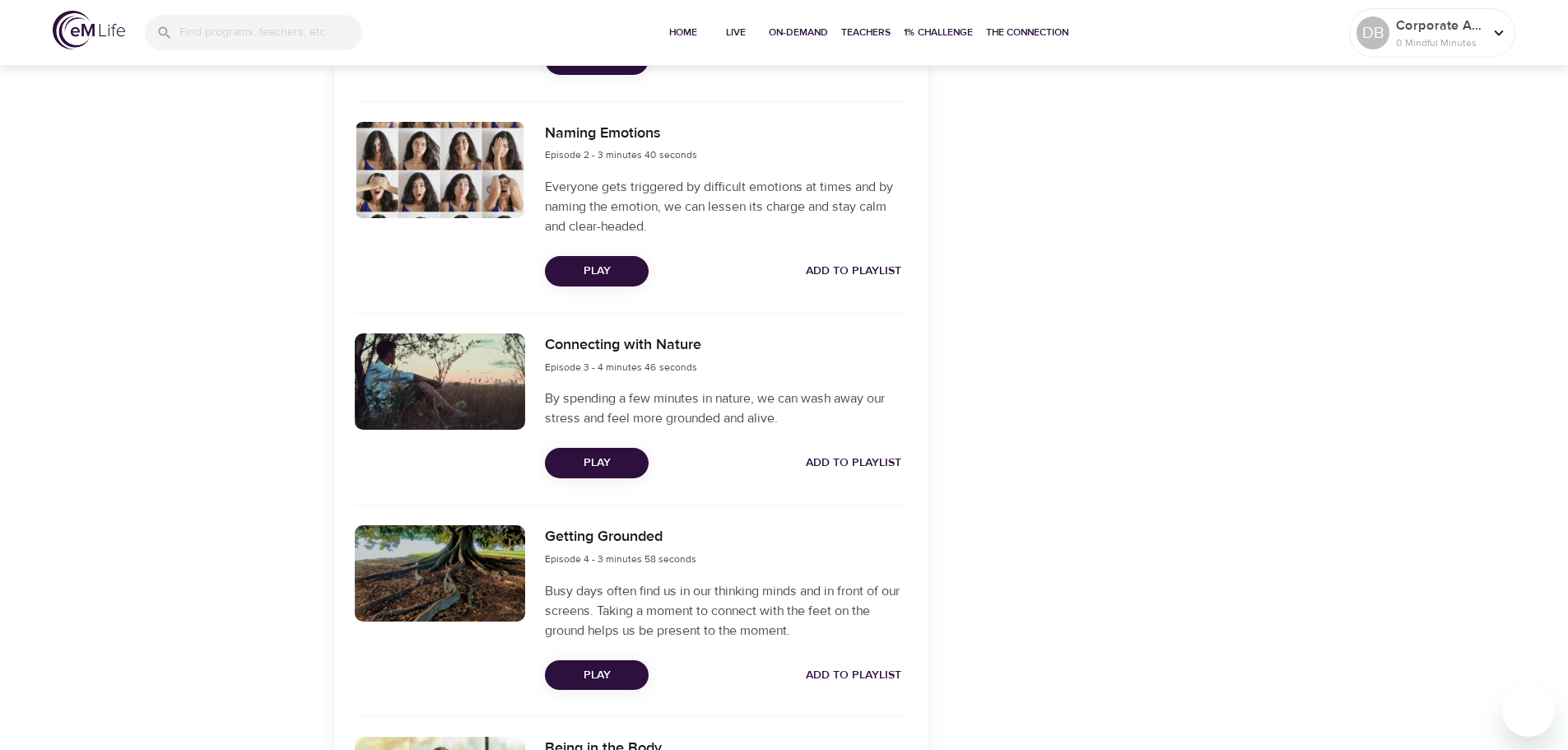
scroll to position [900, 0]
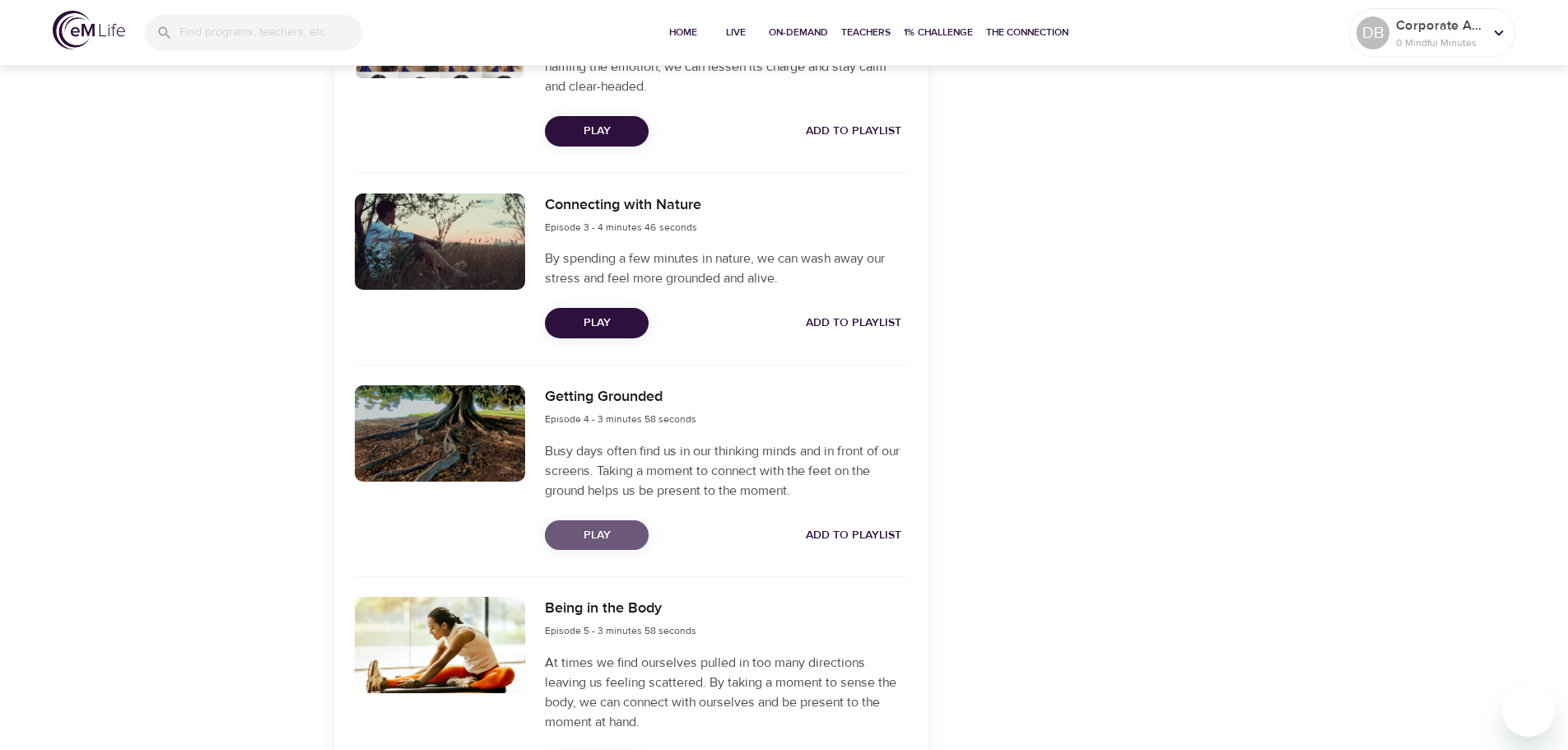
click at [617, 528] on span "Play" at bounding box center [597, 535] width 77 height 20
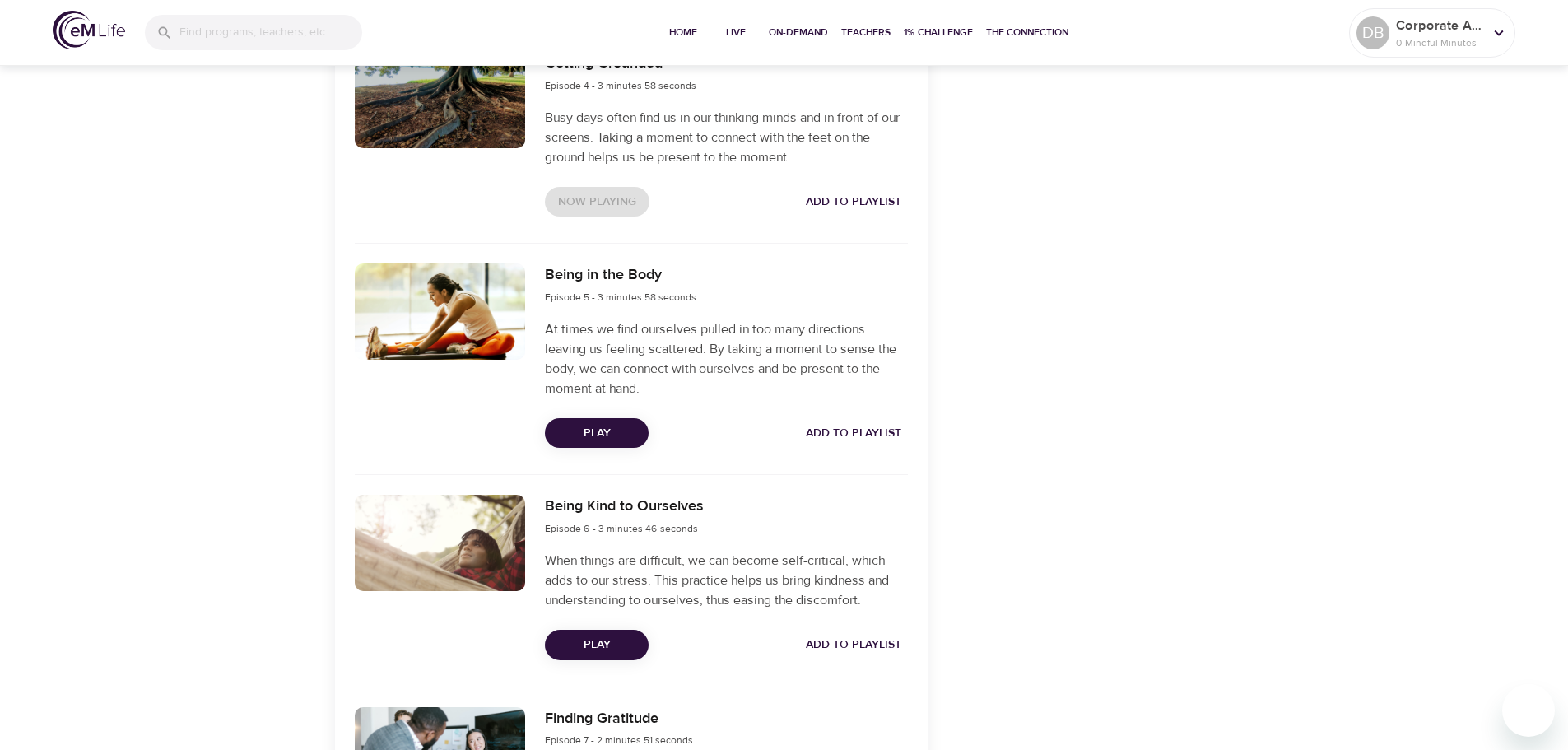
scroll to position [1235, 0]
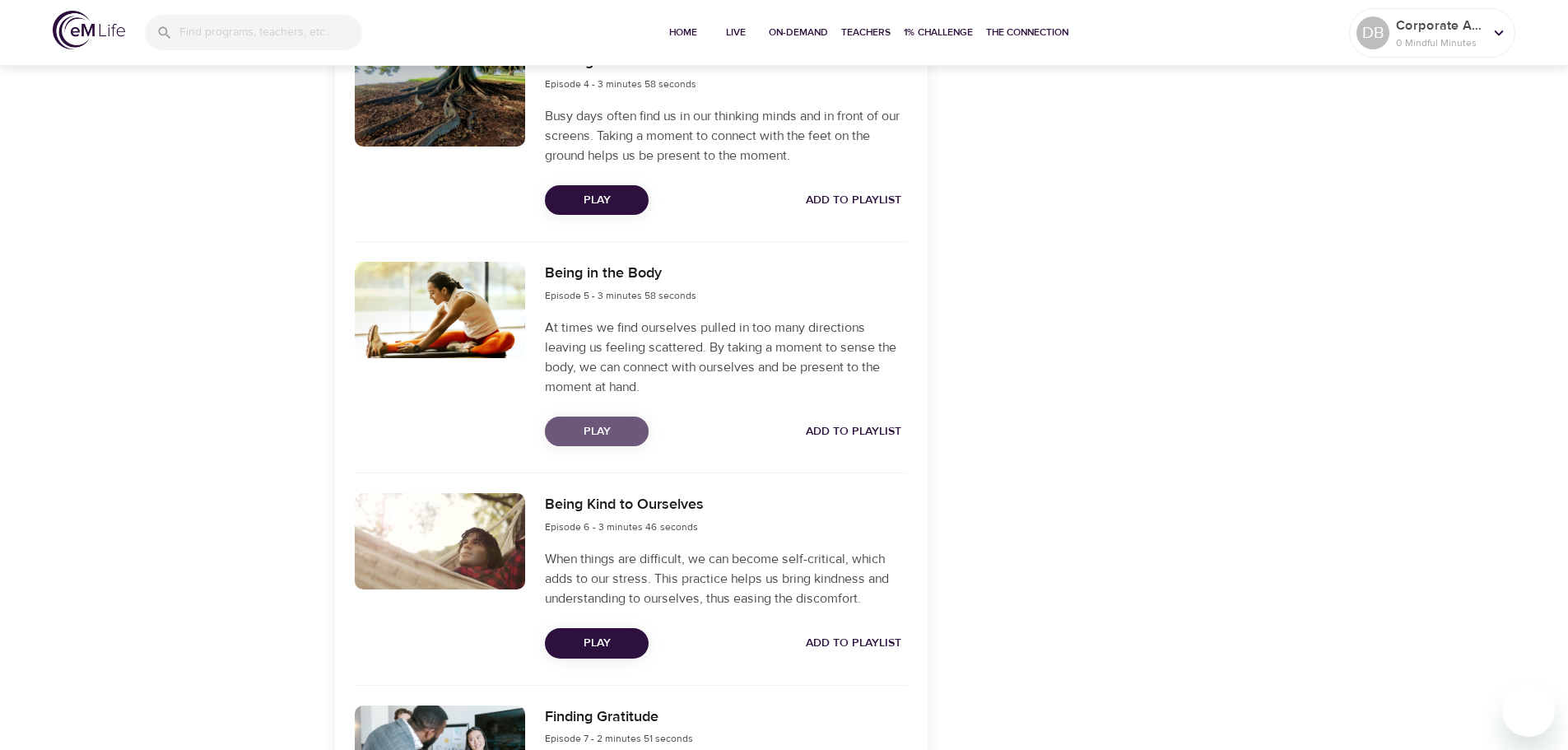
click at [604, 426] on span "Play" at bounding box center [597, 431] width 77 height 20
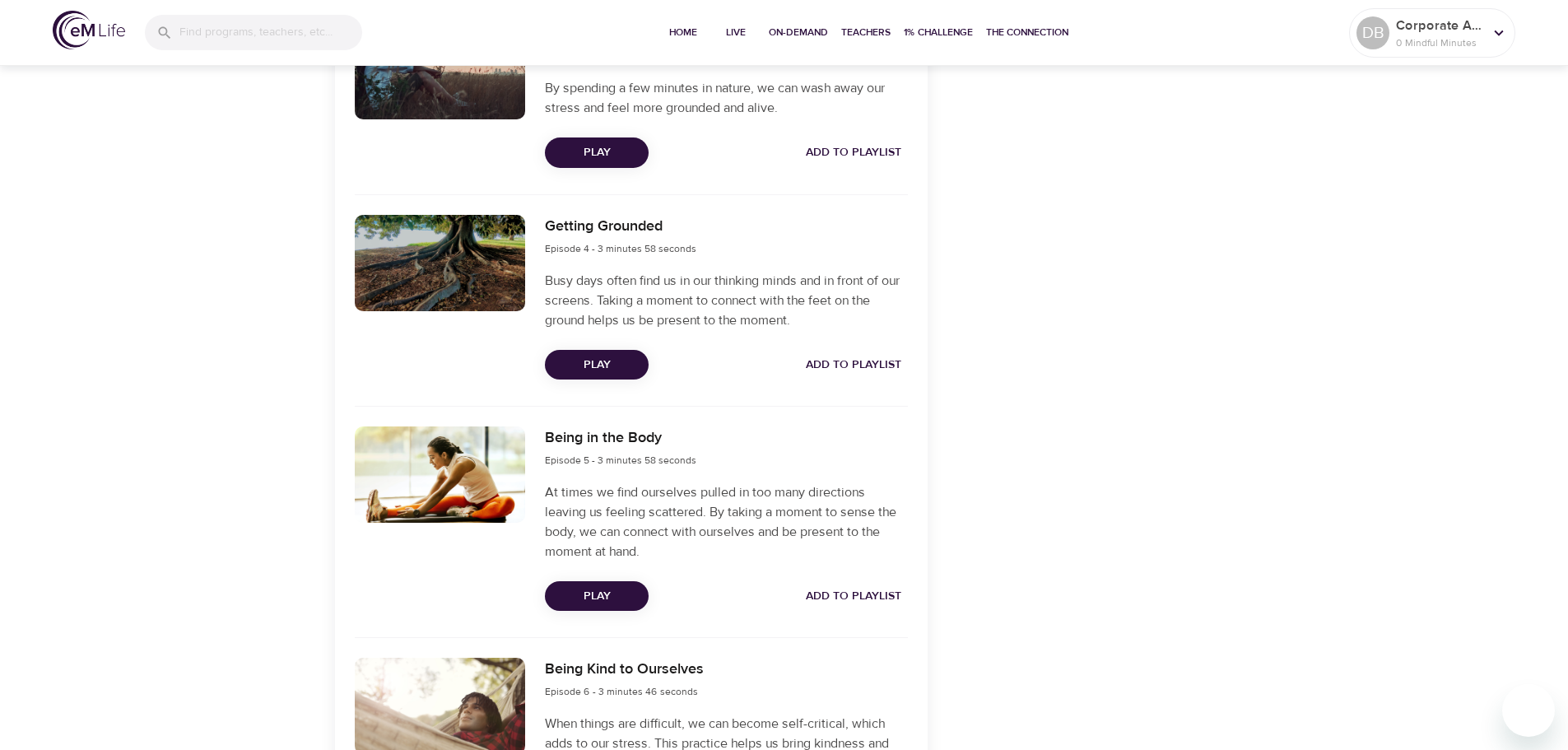
scroll to position [1317, 0]
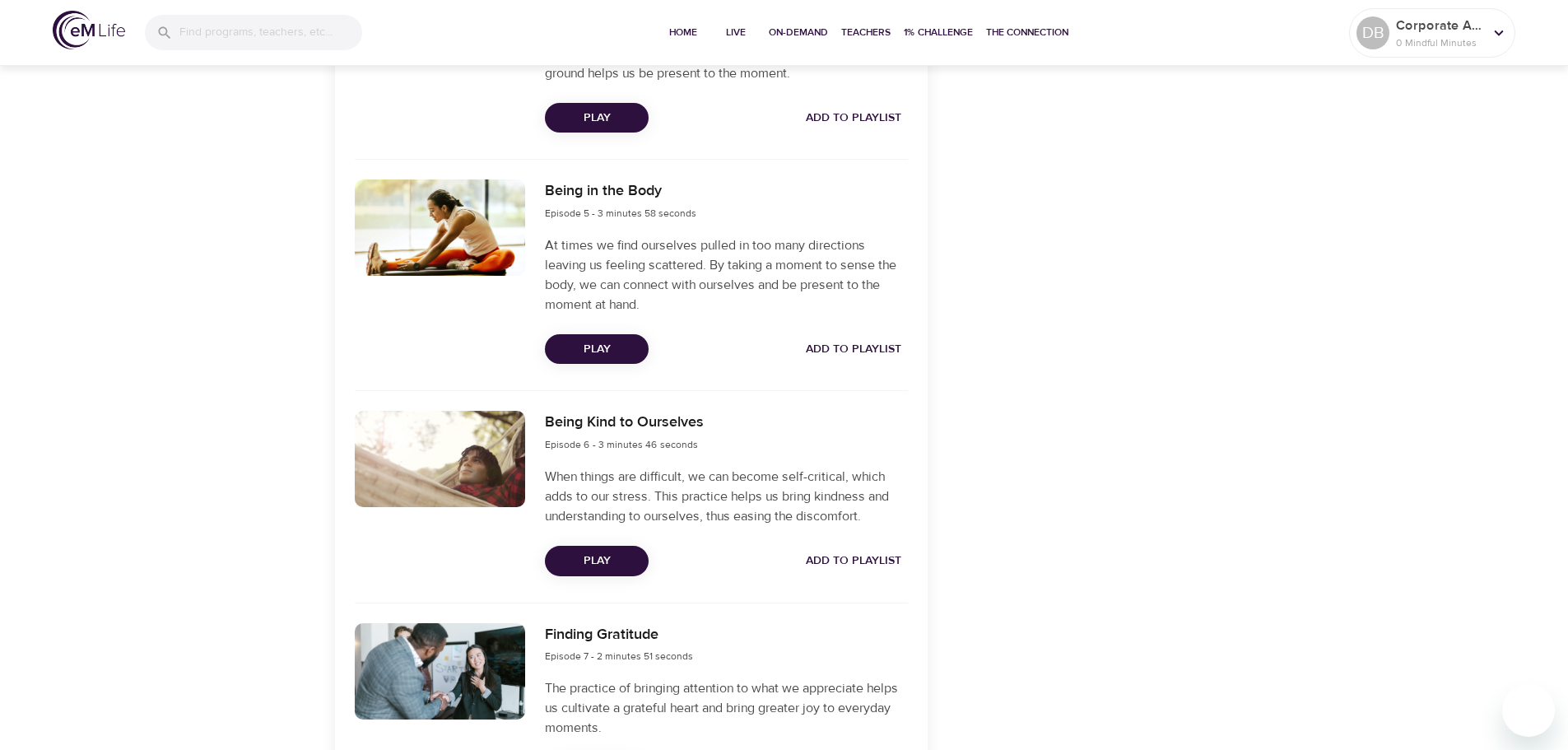
click at [600, 550] on button "Play" at bounding box center [596, 561] width 103 height 31
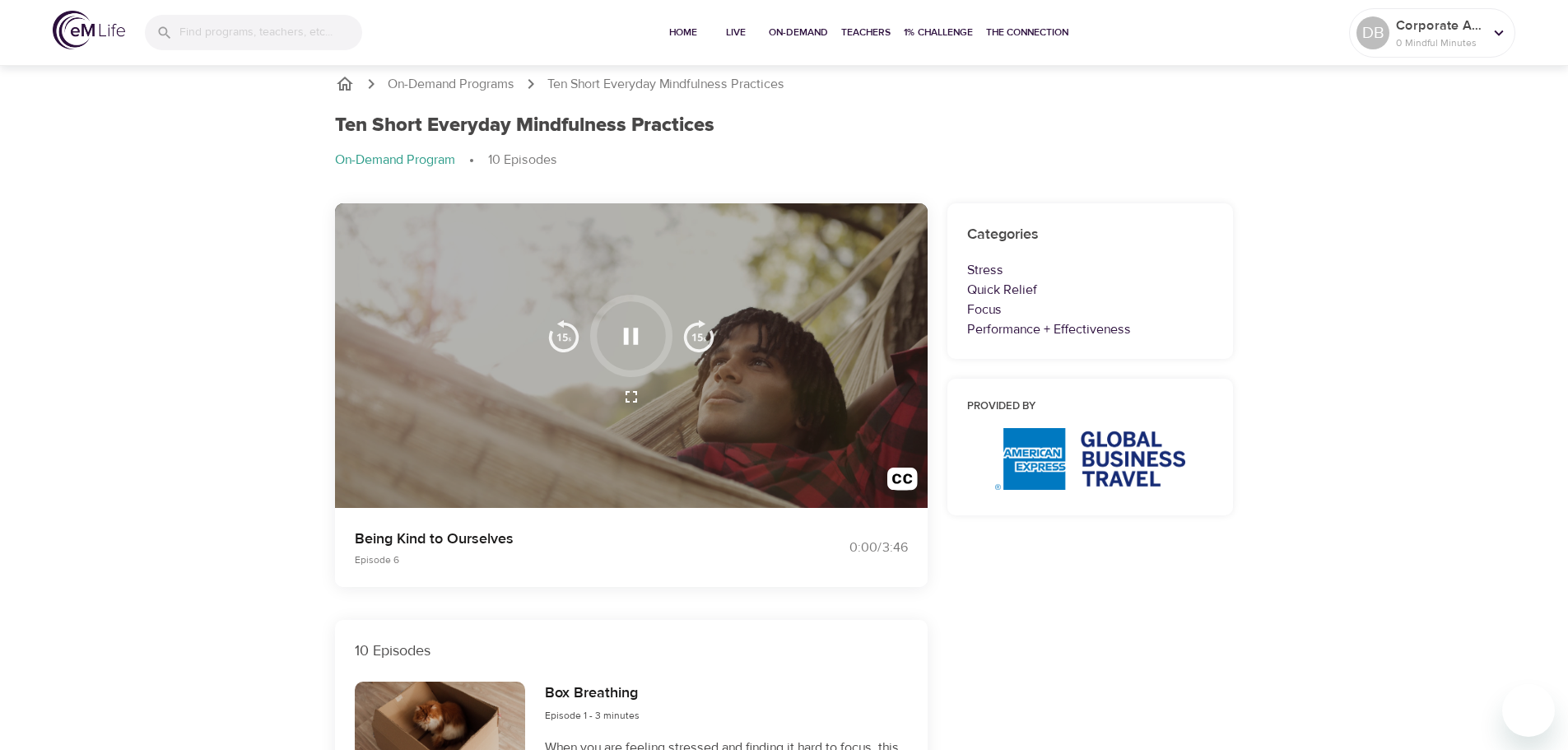
scroll to position [0, 0]
